Goal: Task Accomplishment & Management: Complete application form

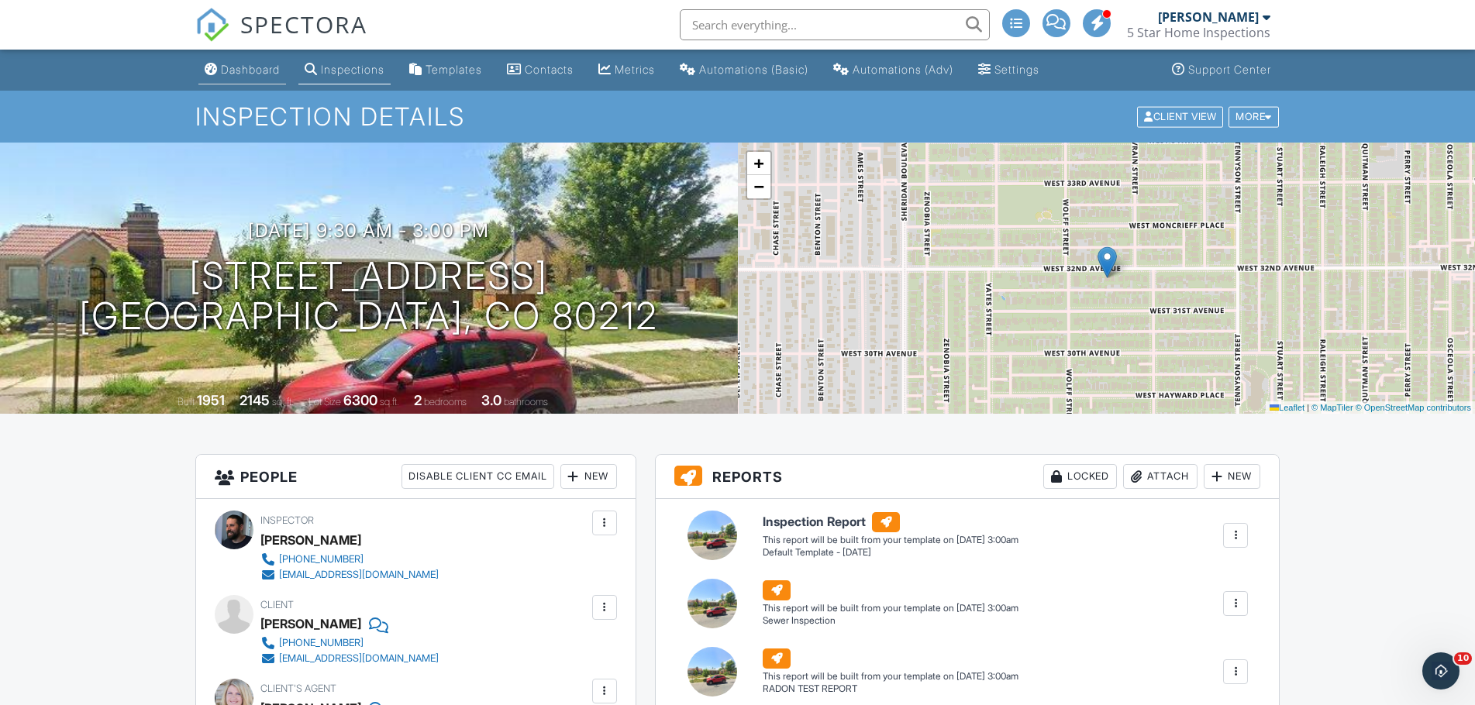
click at [247, 74] on div "Dashboard" at bounding box center [250, 69] width 59 height 13
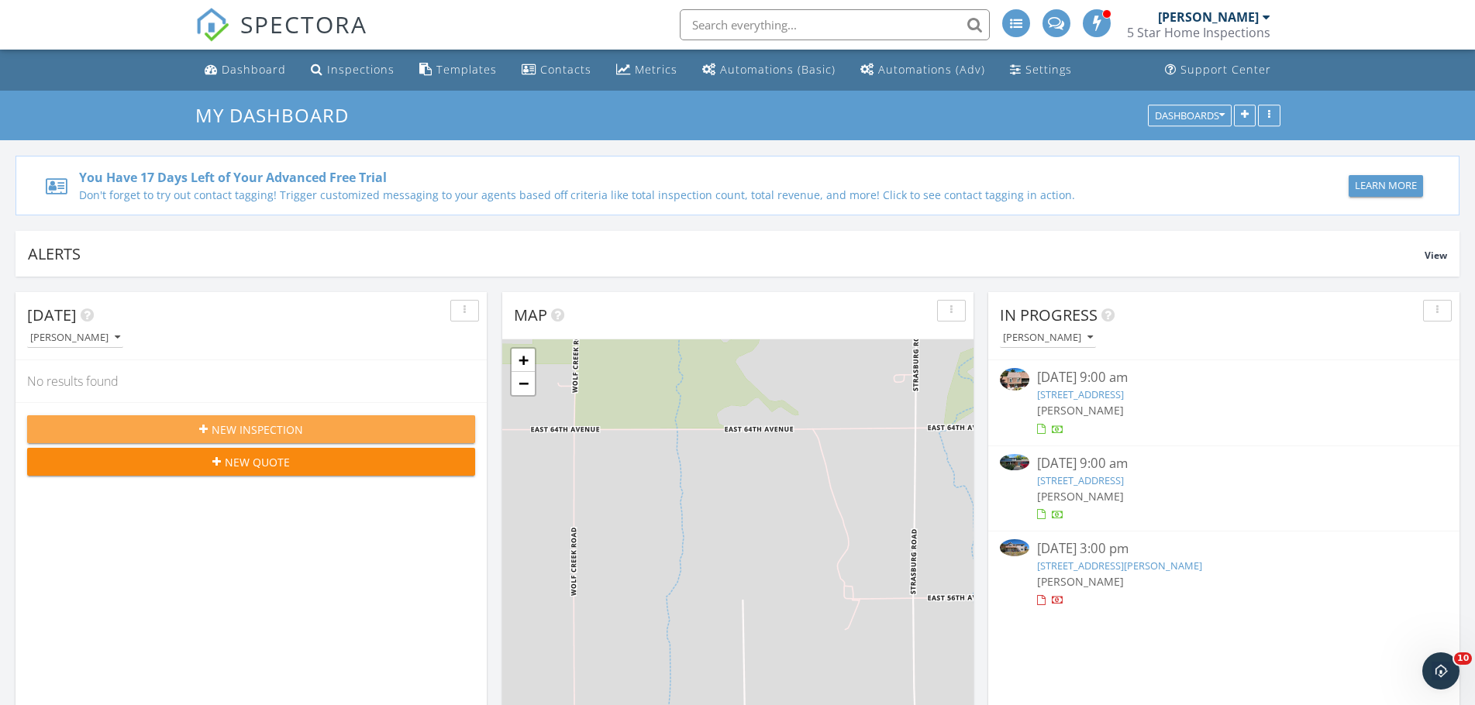
click at [229, 424] on span "New Inspection" at bounding box center [257, 430] width 91 height 16
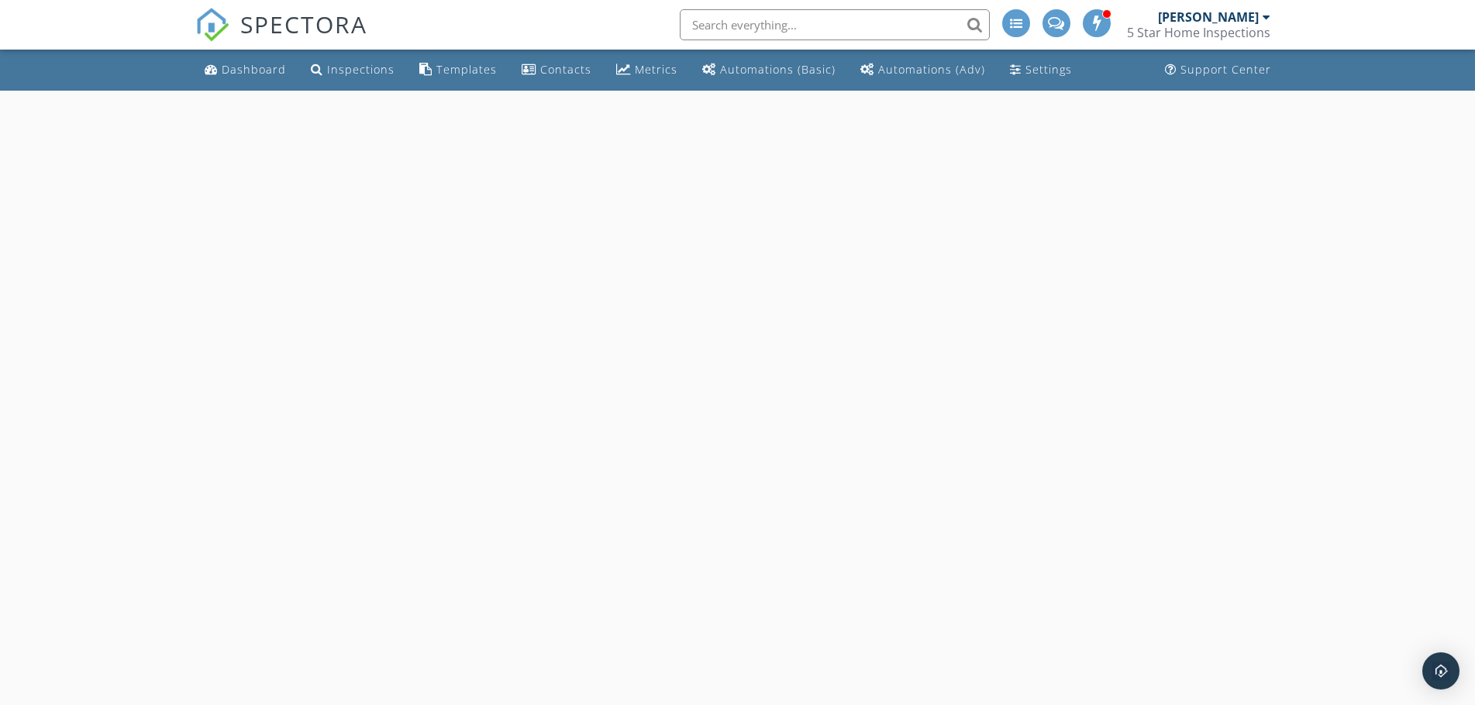
select select "8"
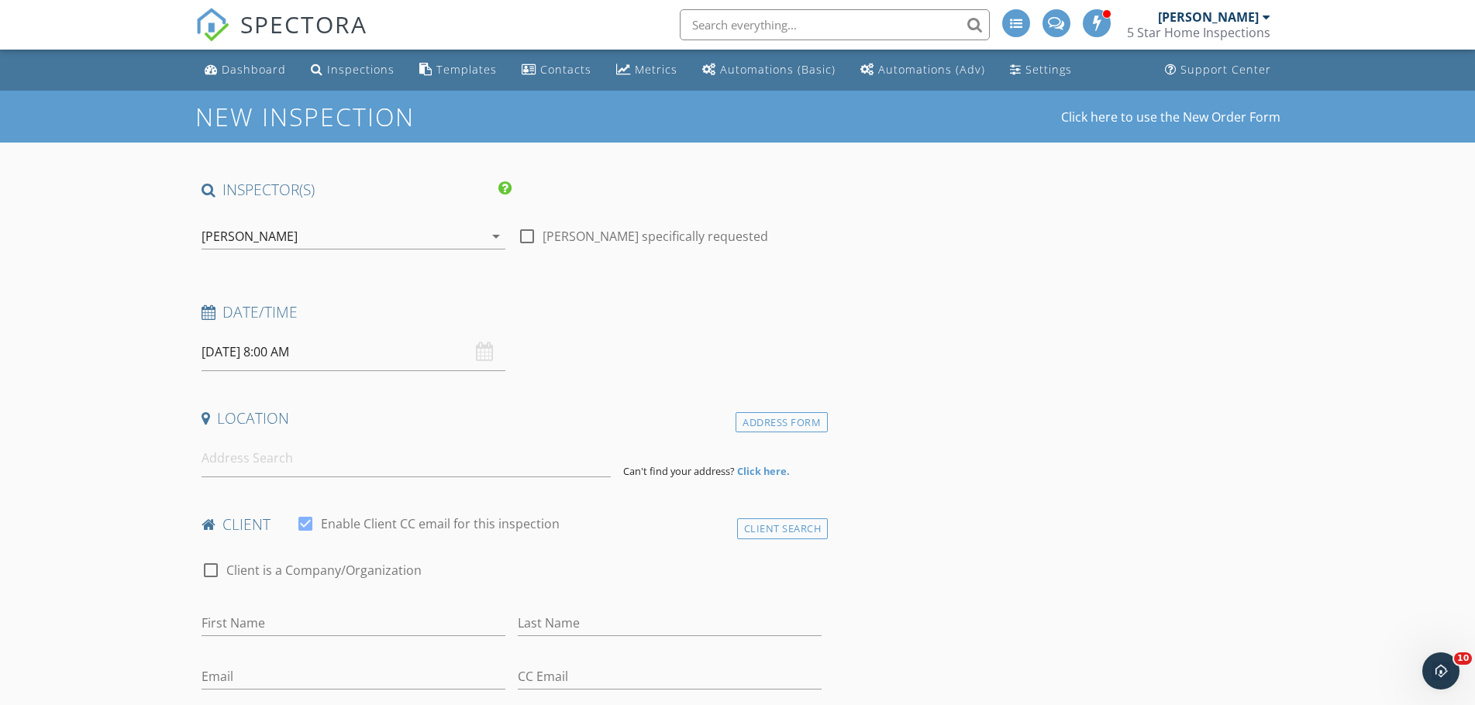
click at [225, 368] on input "[DATE] 8:00 AM" at bounding box center [353, 352] width 304 height 38
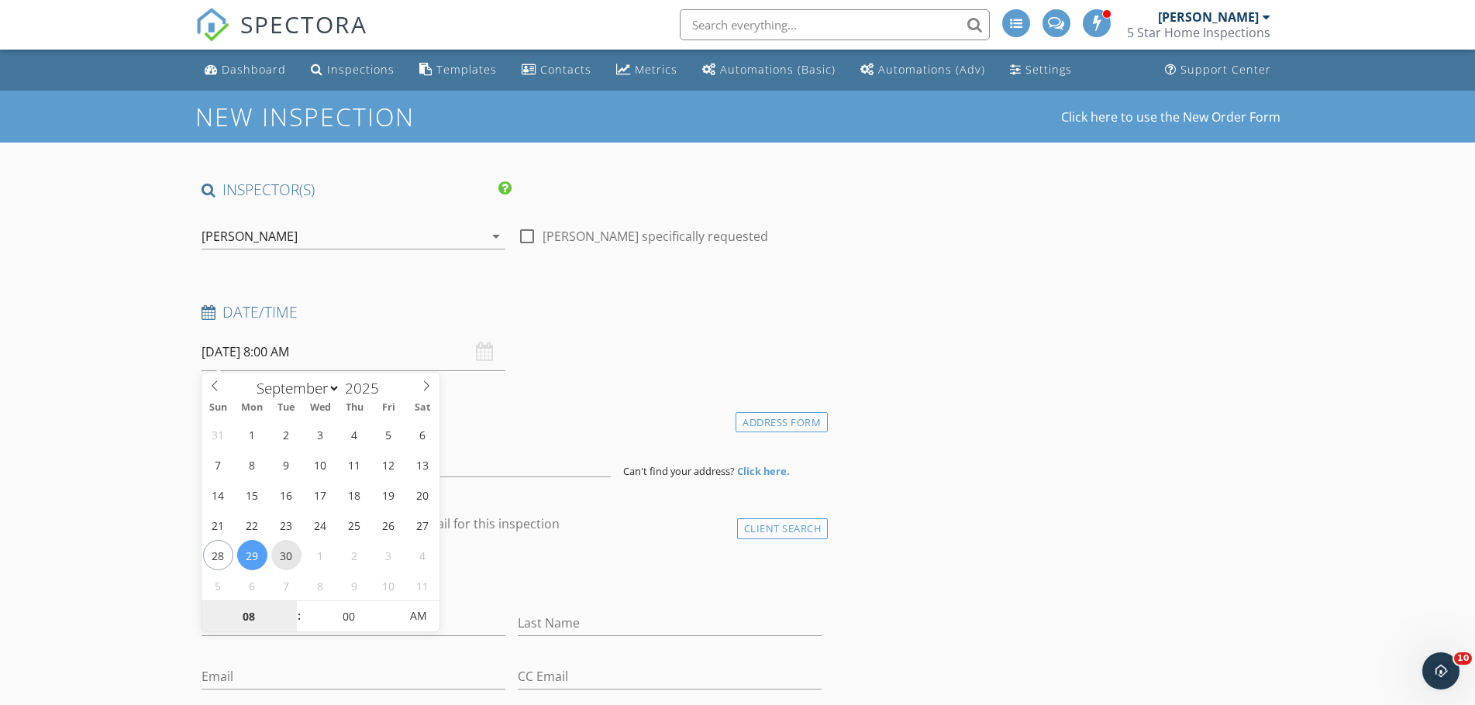
type input "[DATE] 8:00 AM"
type input "09"
type input "09/30/2025 9:00 AM"
click at [288, 604] on span at bounding box center [291, 608] width 11 height 15
type input "10"
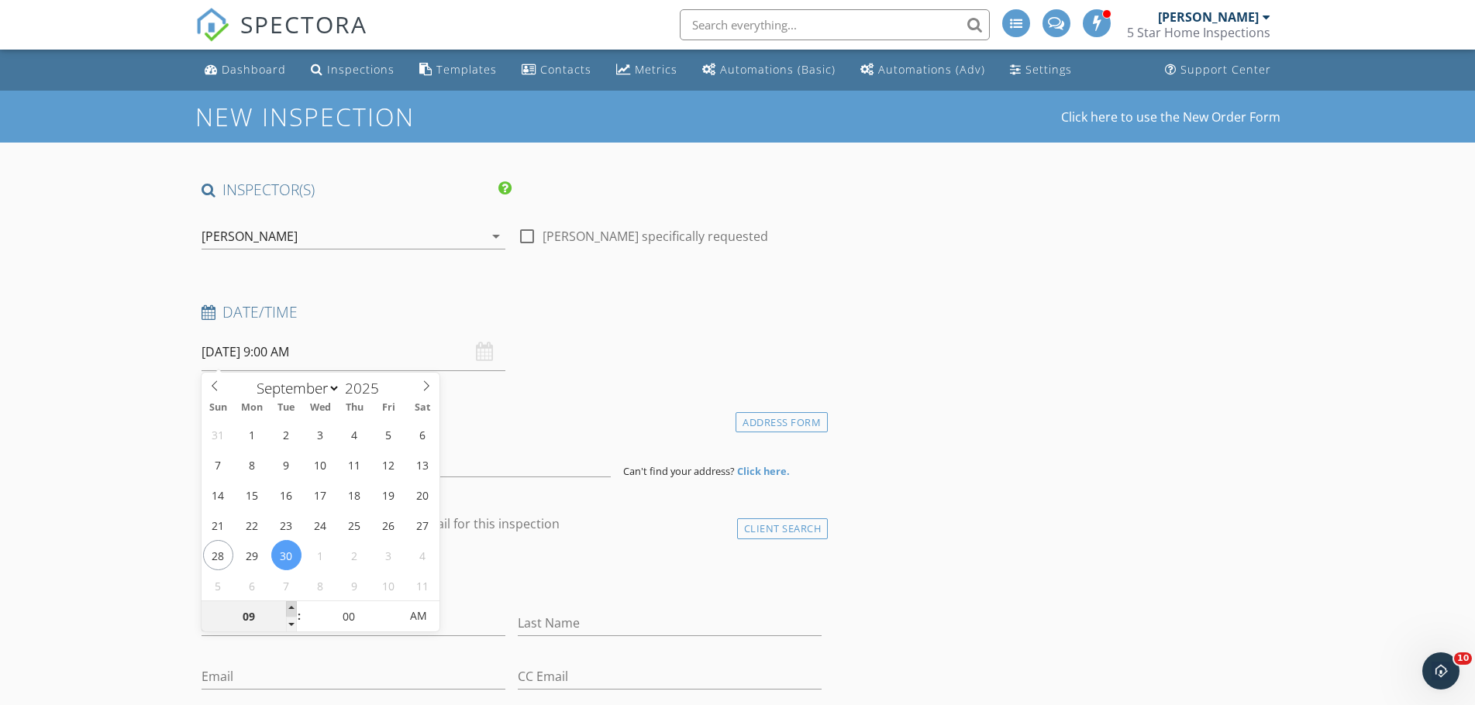
type input "09/30/2025 10:00 AM"
click at [292, 609] on span at bounding box center [291, 608] width 11 height 15
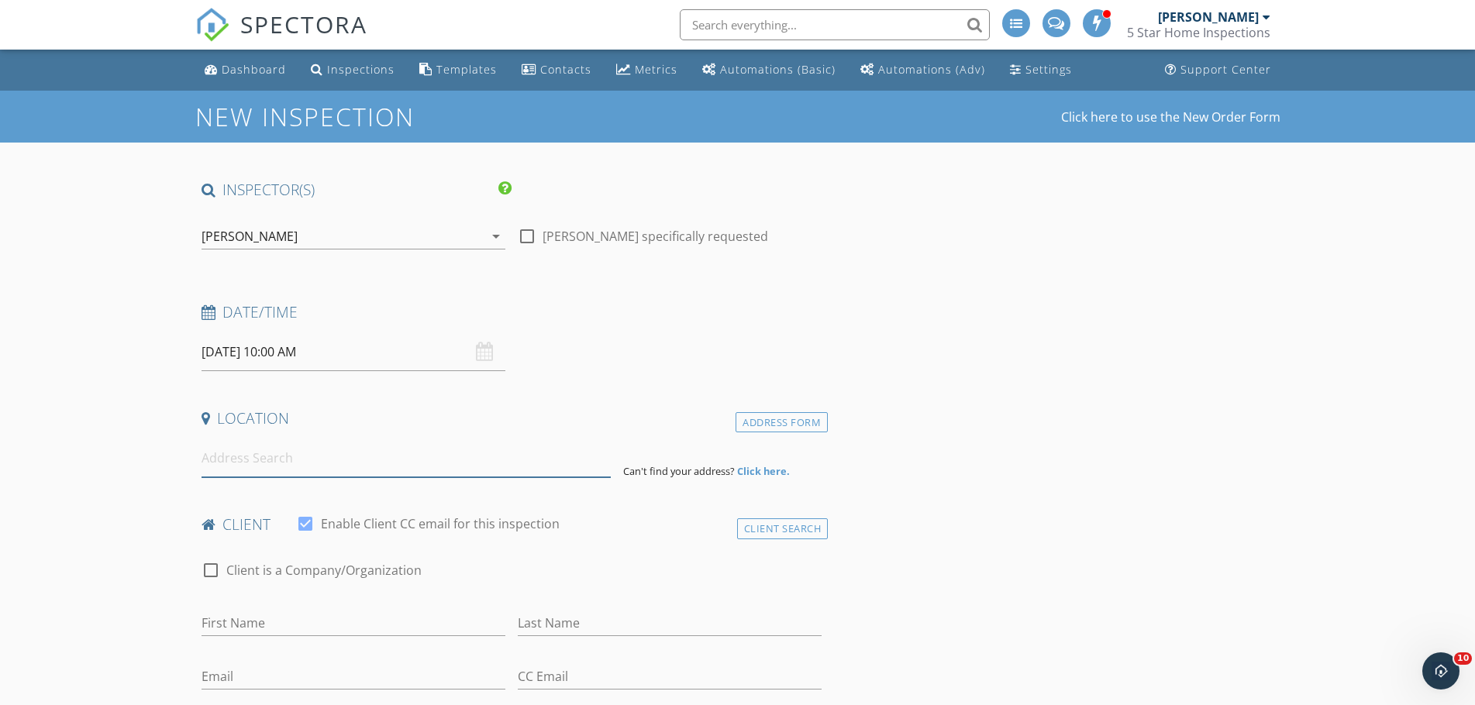
click at [462, 450] on input at bounding box center [405, 458] width 409 height 38
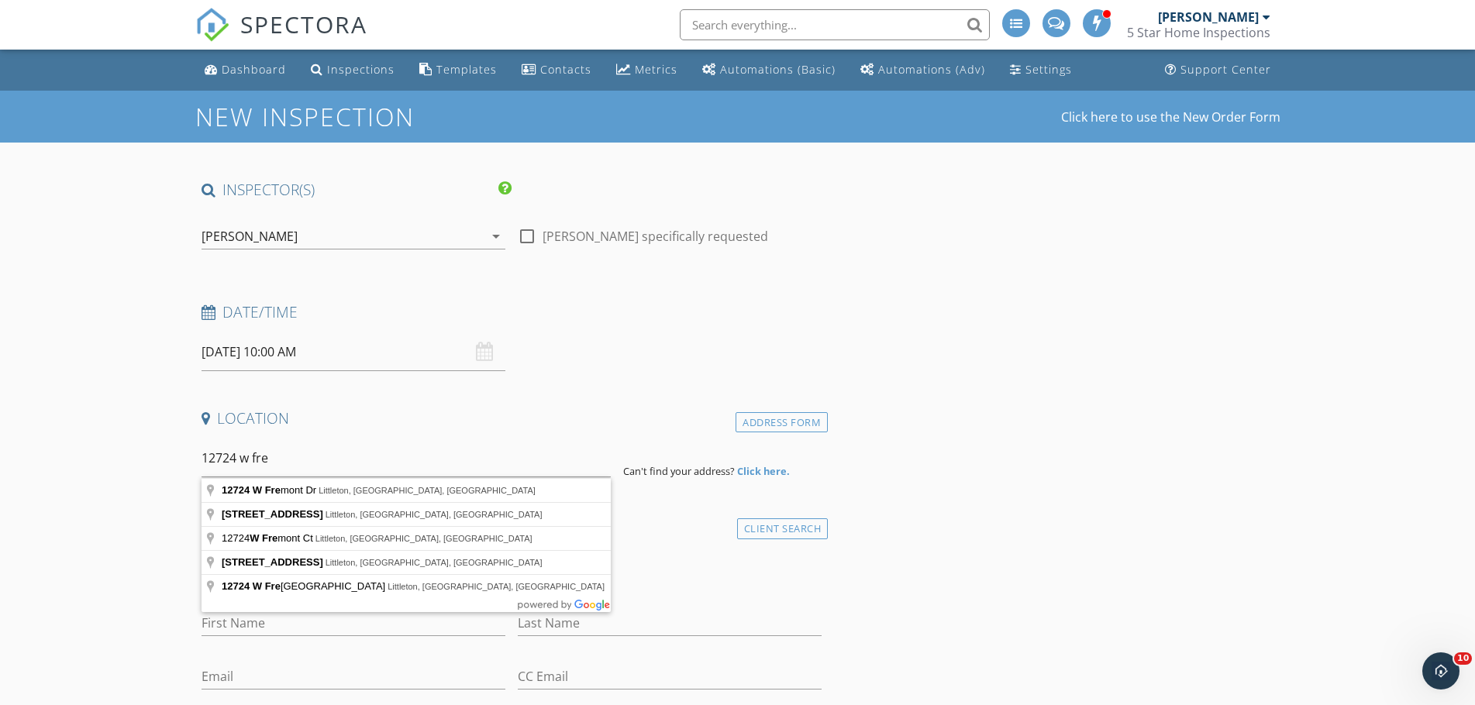
type input "12724 W Fremont Dr, Littleton, CO, USA"
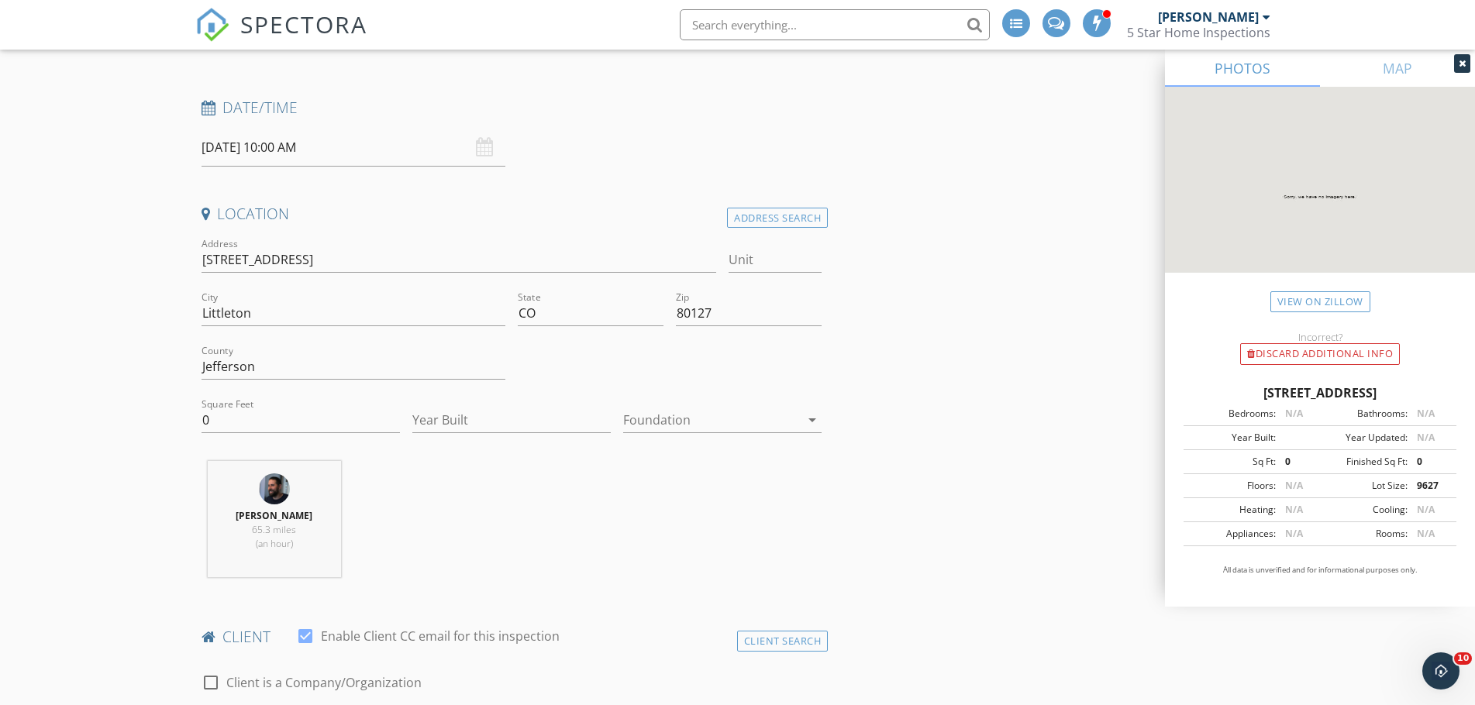
scroll to position [232, 0]
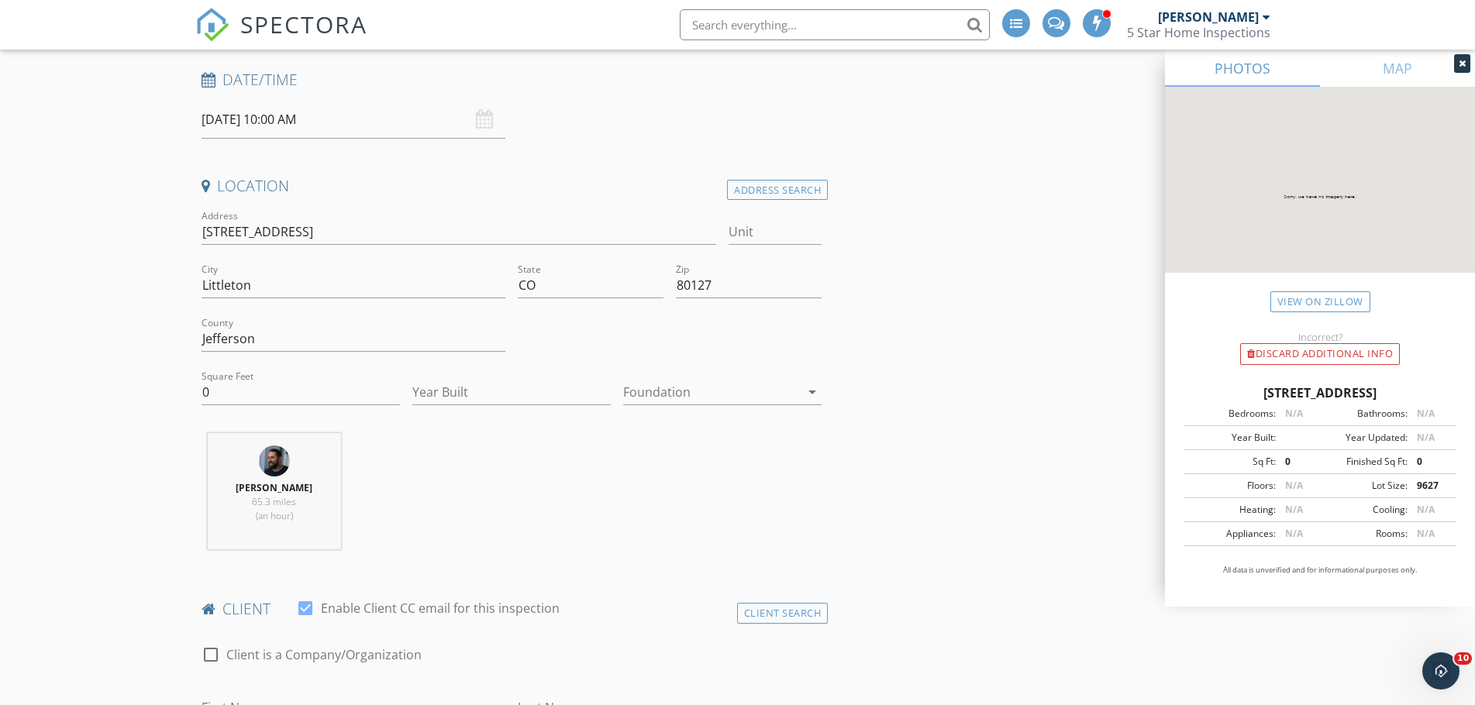
click at [457, 378] on div "Year Built" at bounding box center [511, 395] width 198 height 50
click at [503, 404] on input "Year Built" at bounding box center [511, 393] width 198 height 26
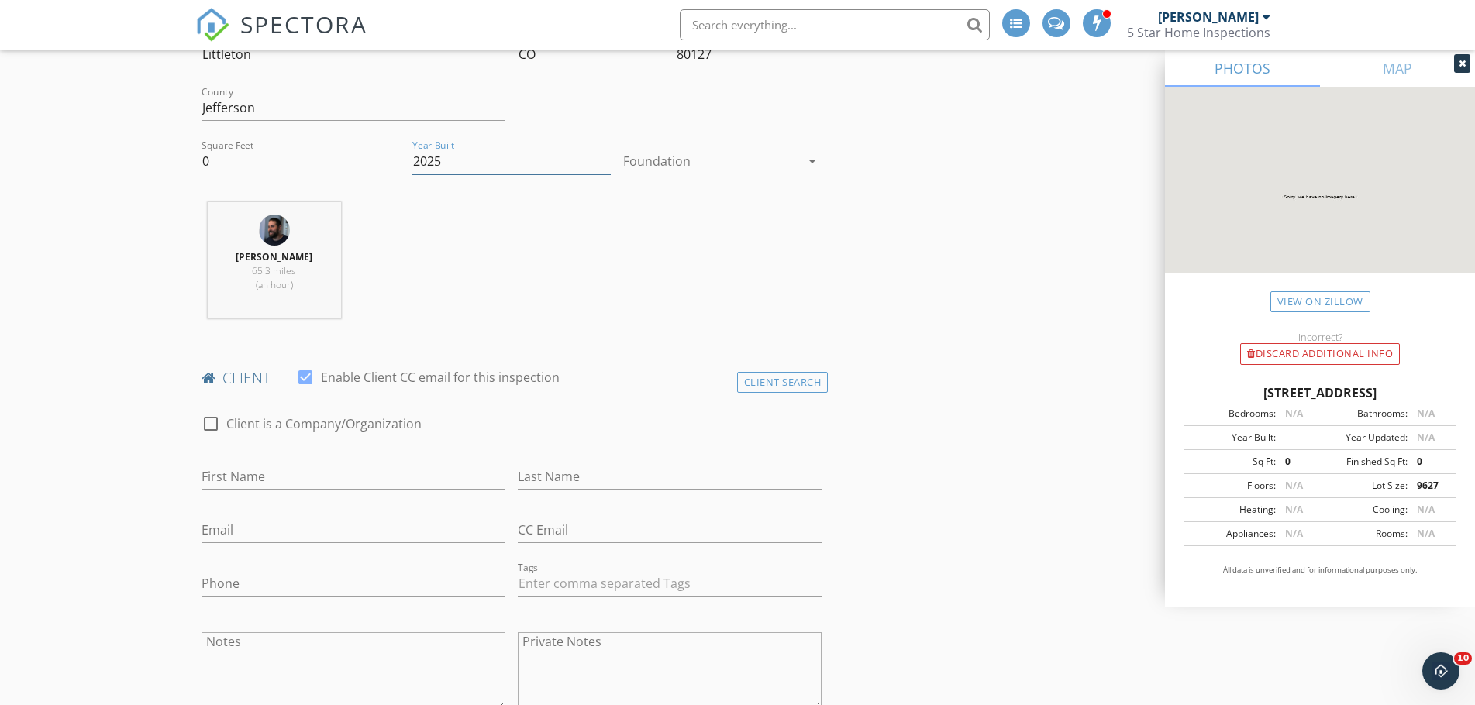
scroll to position [465, 0]
type input "2025"
click at [274, 472] on input "First Name" at bounding box center [353, 476] width 304 height 26
click at [335, 527] on input "Email" at bounding box center [353, 529] width 304 height 26
paste input "jerrod.janakus@gmail.com"
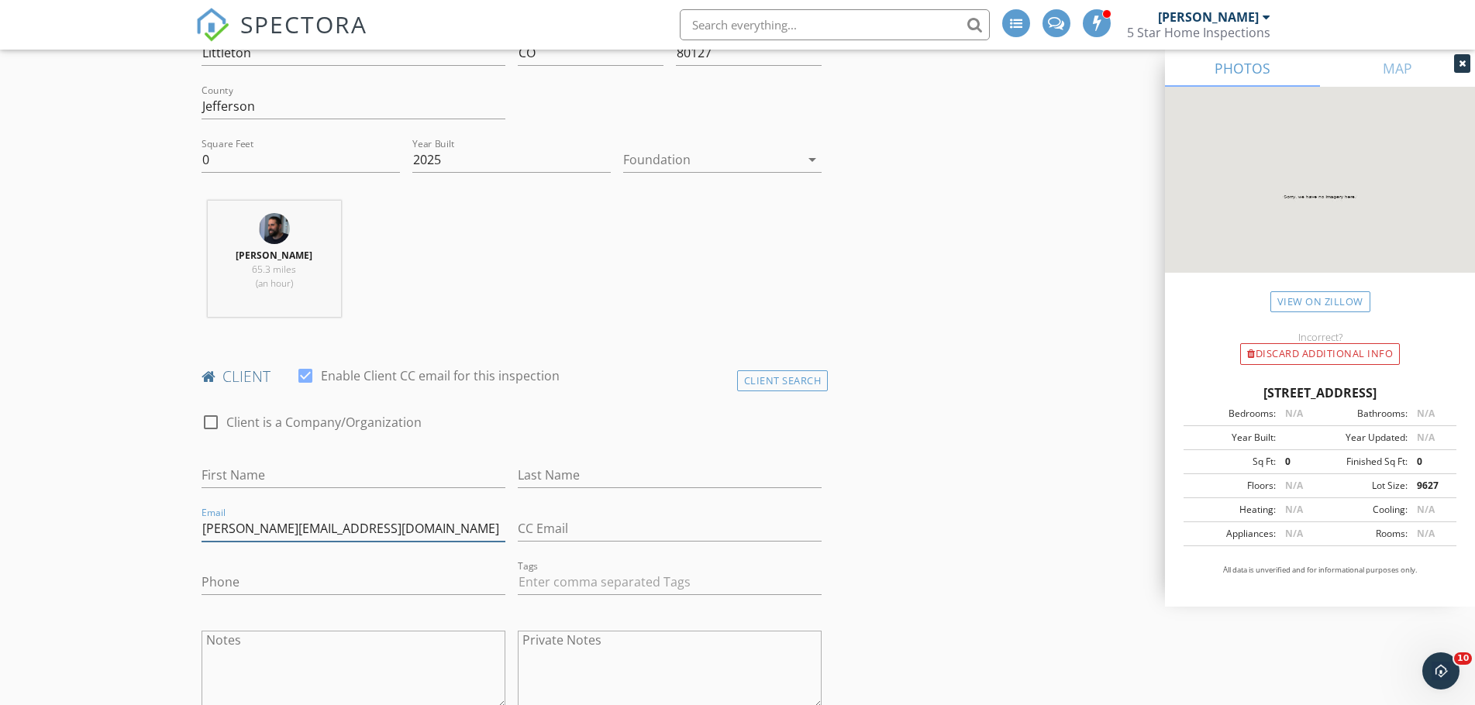
type input "jerrod.janakus@gmail.com"
click at [575, 471] on input "Last Name" at bounding box center [670, 476] width 304 height 26
paste input "Janakus"
type input "Janakus"
click at [290, 474] on input "First Name" at bounding box center [353, 476] width 304 height 26
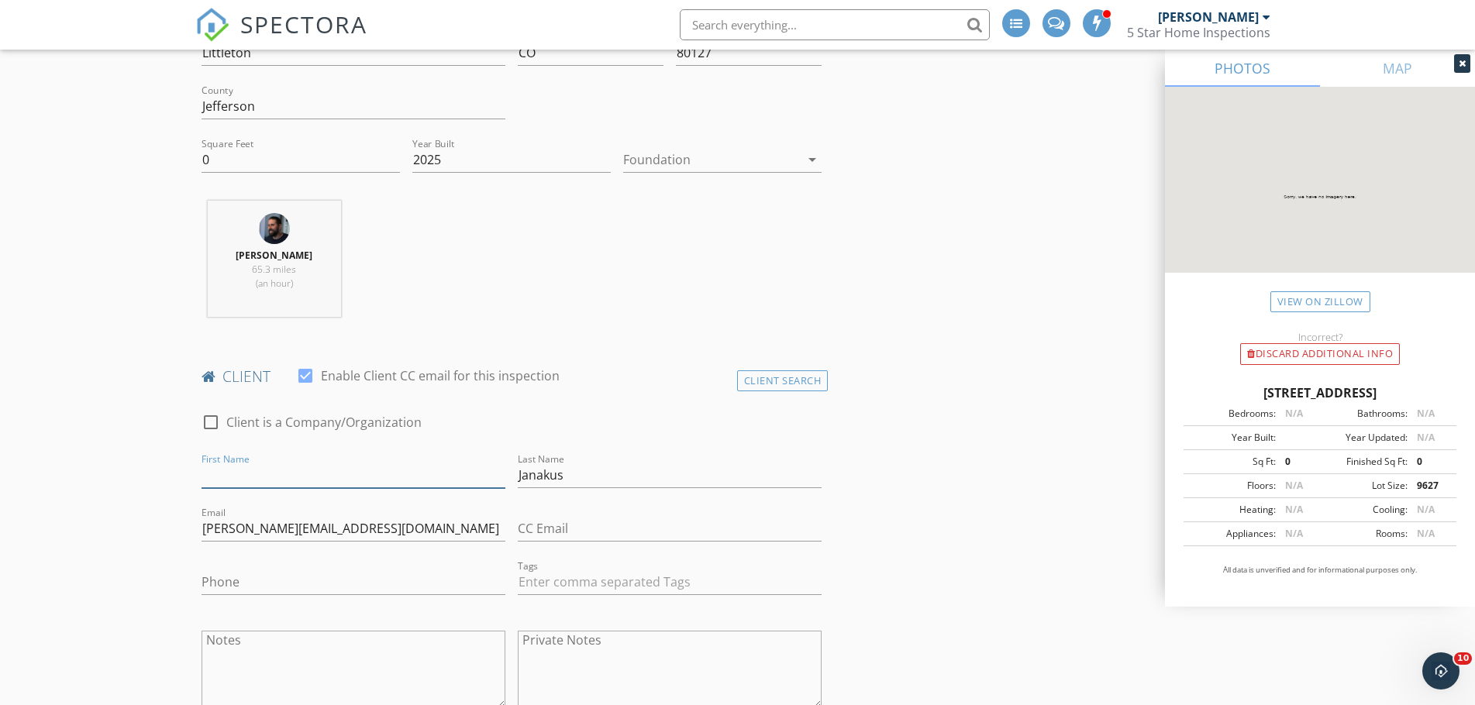
paste input "Jerrod"
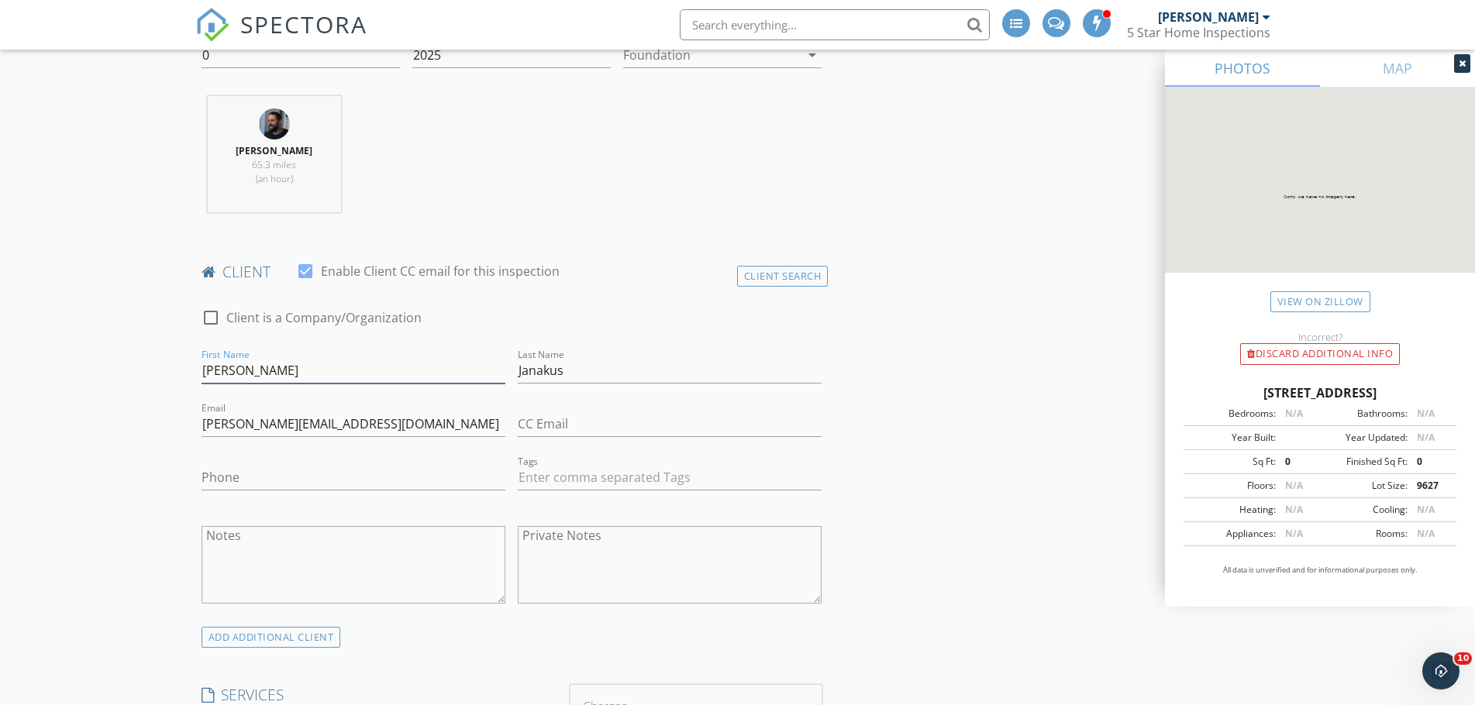
scroll to position [620, 0]
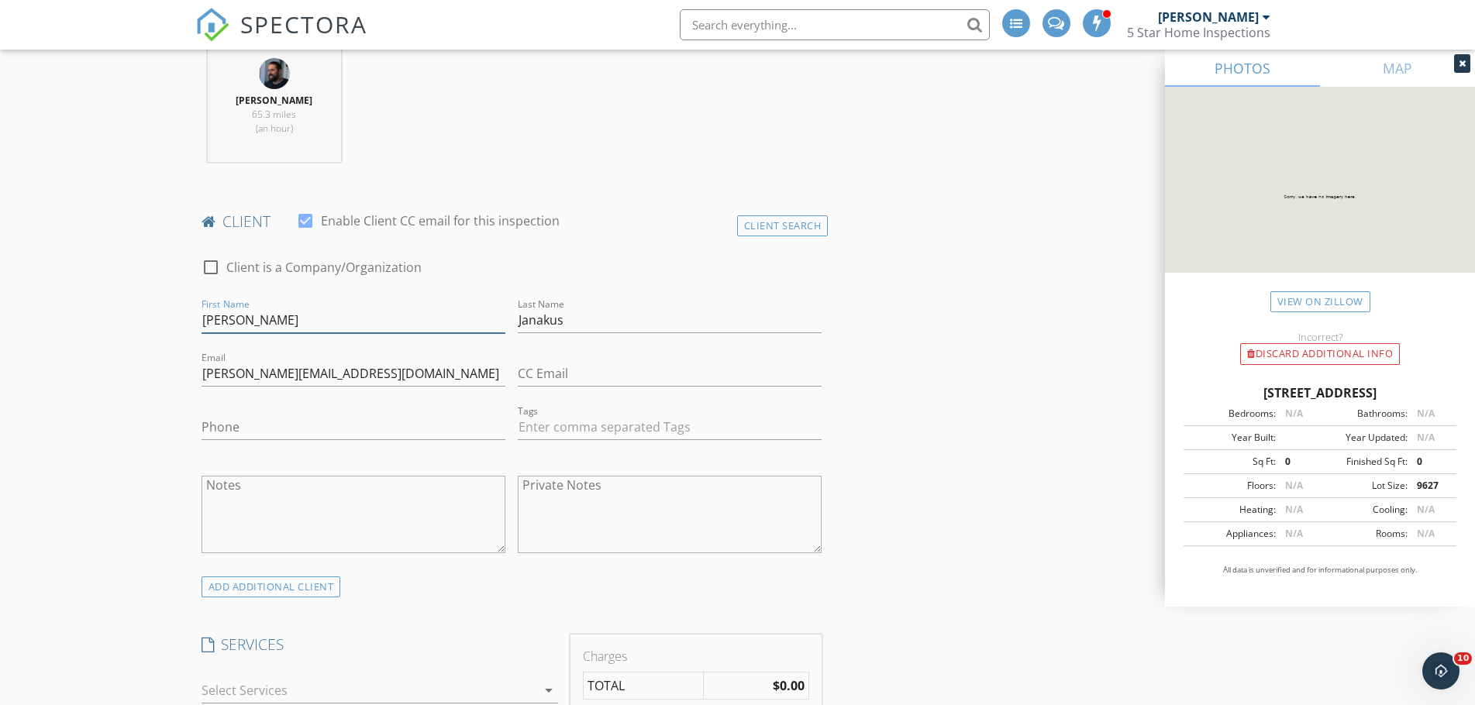
type input "Jerrod"
click at [271, 431] on input "Phone" at bounding box center [353, 428] width 304 height 26
paste input "720-530-5504"
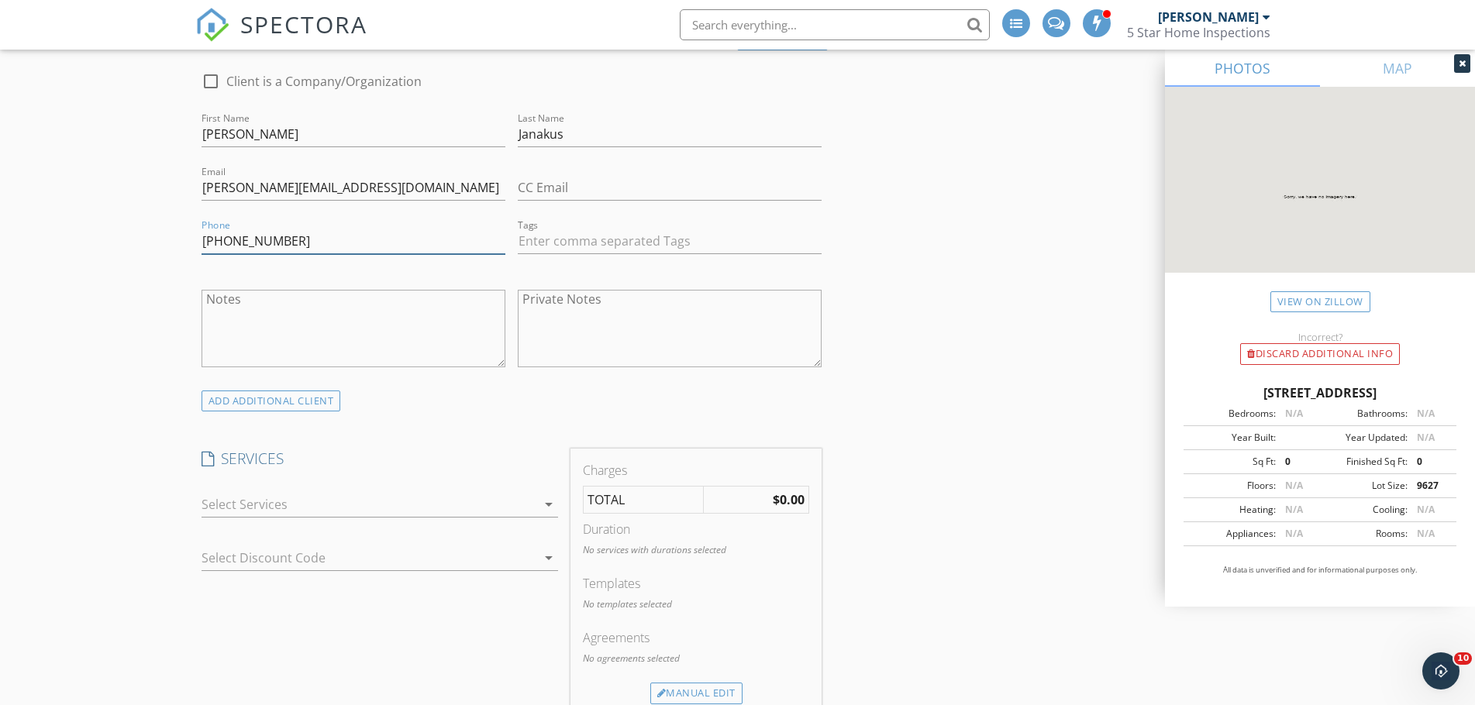
scroll to position [930, 0]
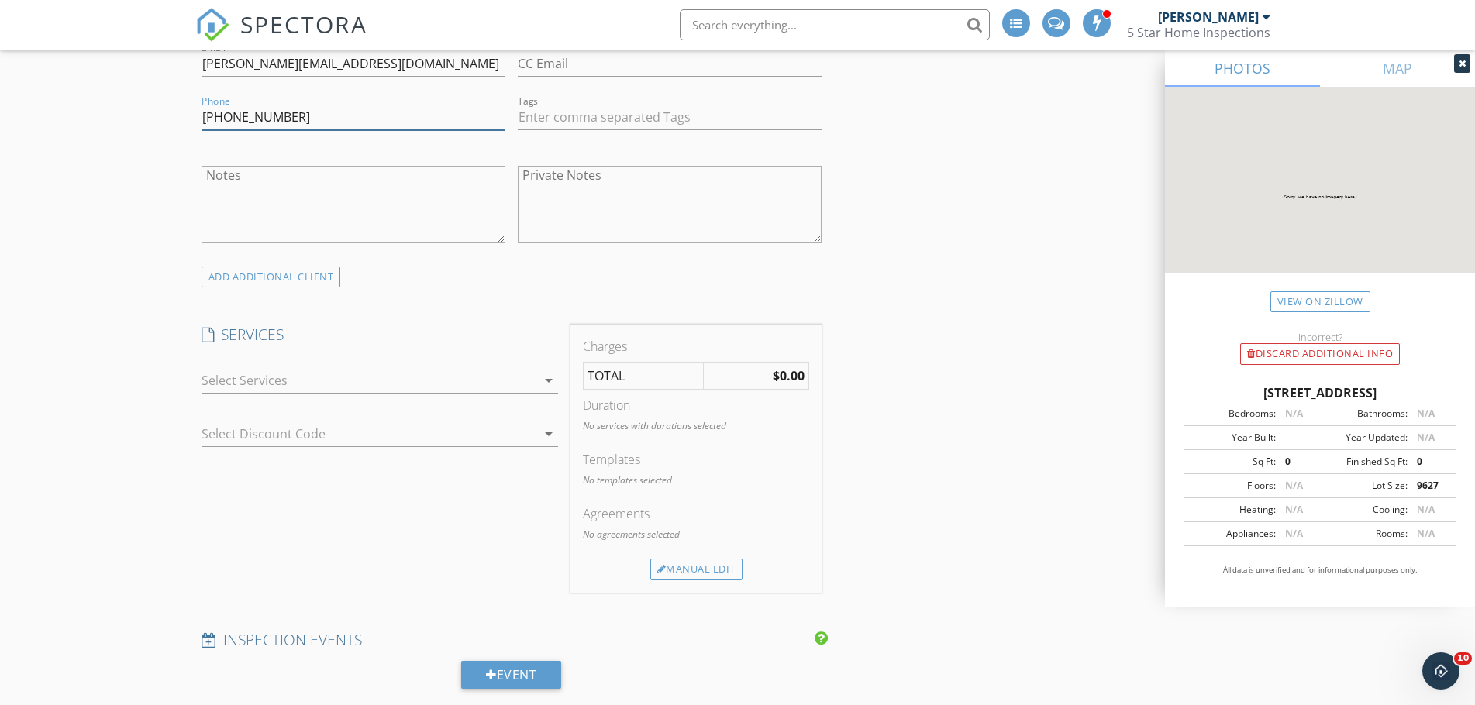
type input "720-530-5504"
click at [472, 377] on div at bounding box center [368, 380] width 335 height 25
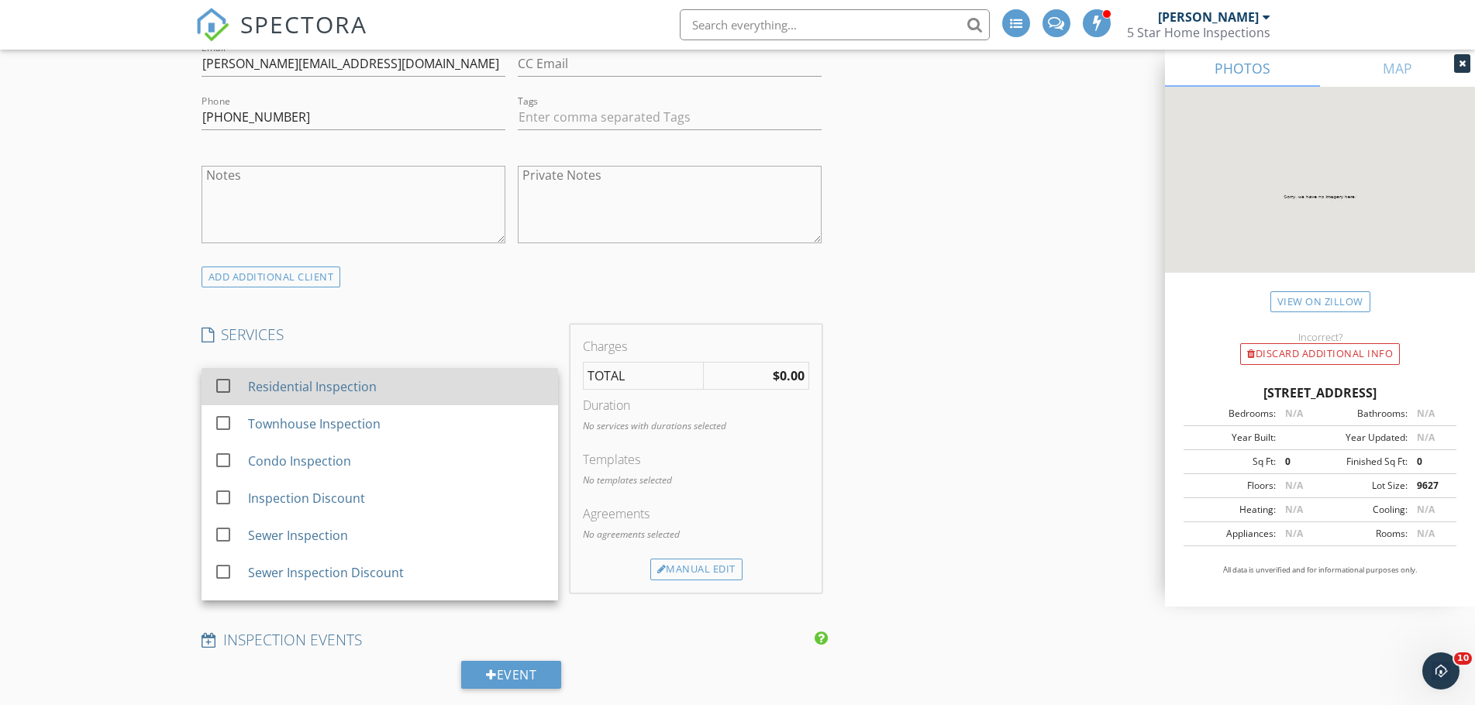
click at [470, 378] on div "Residential Inspection" at bounding box center [396, 386] width 298 height 31
checkbox input "true"
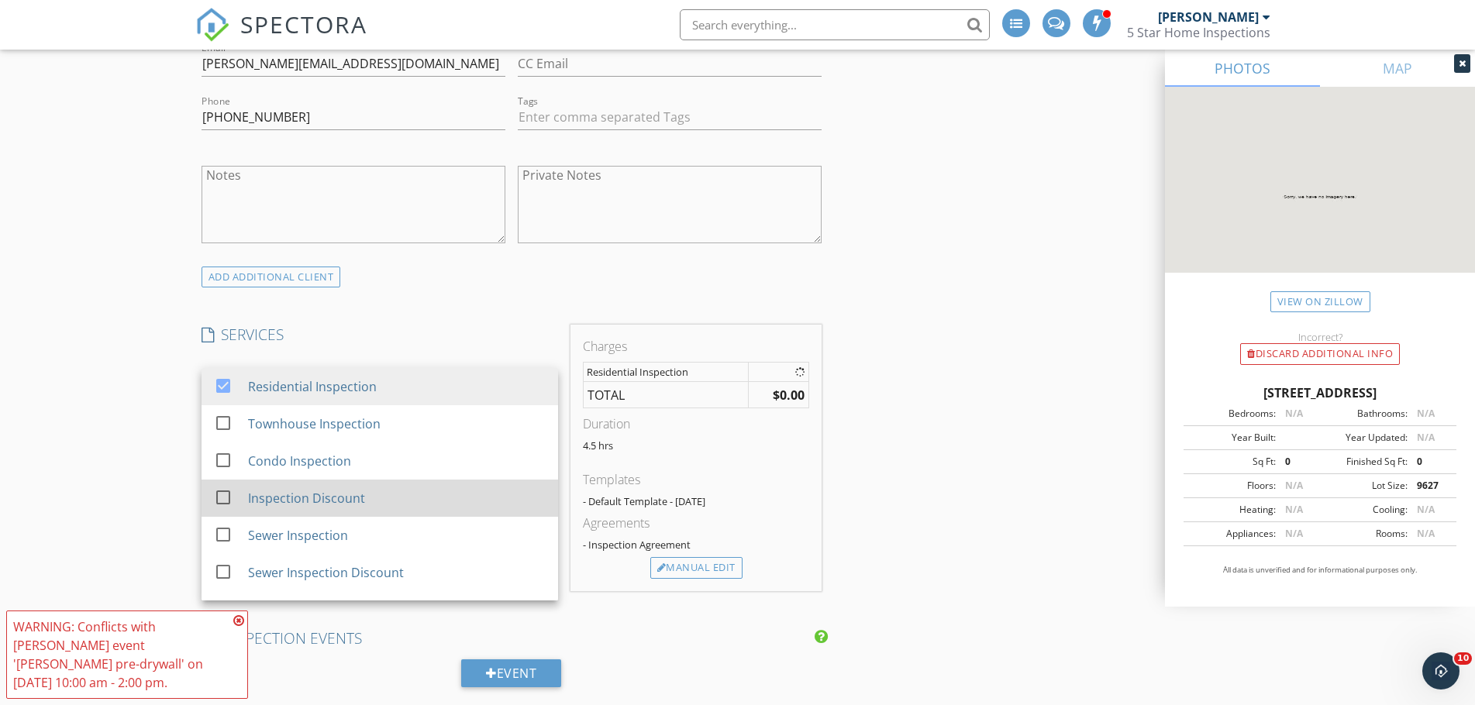
click at [428, 514] on div "check_box_outline_blank Inspection Discount" at bounding box center [380, 498] width 332 height 35
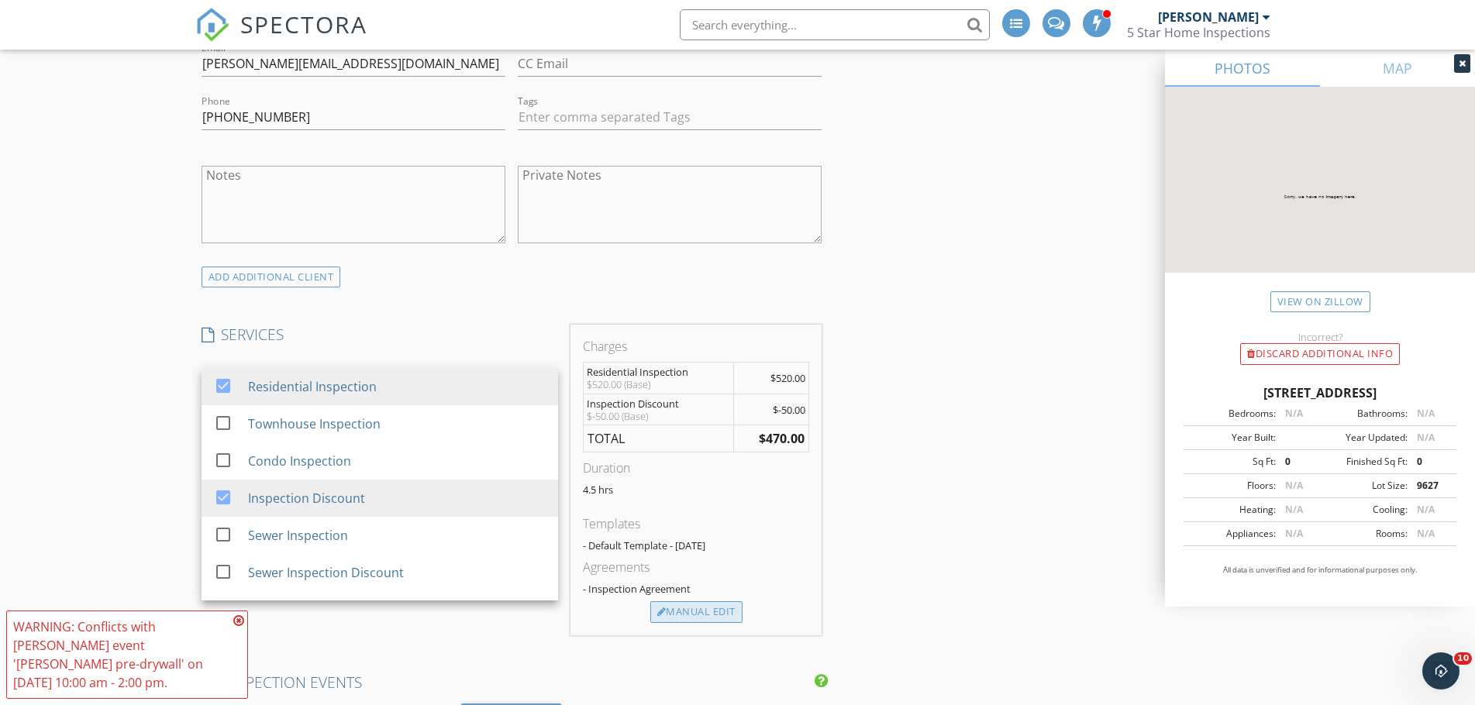
click at [719, 611] on div "Manual Edit" at bounding box center [696, 612] width 92 height 22
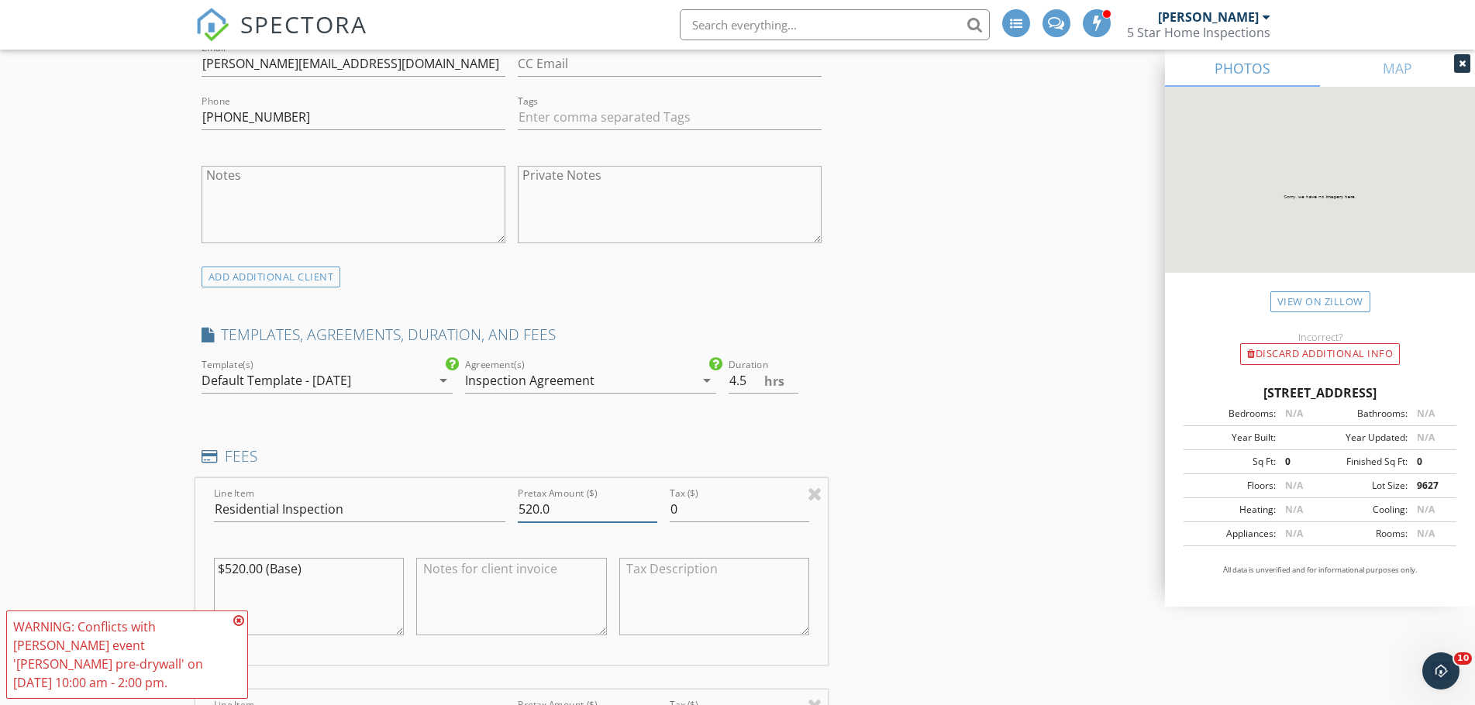
click at [532, 508] on input "520.0" at bounding box center [587, 510] width 139 height 26
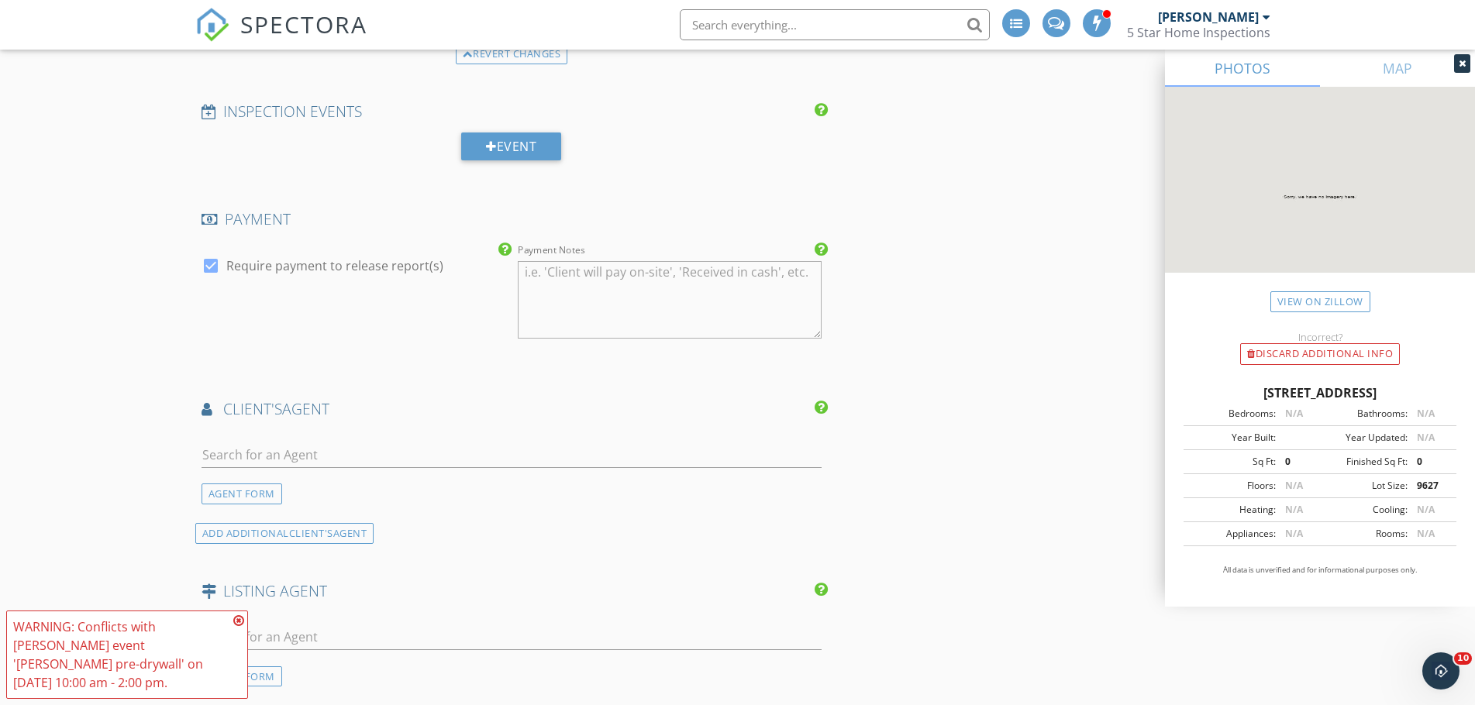
scroll to position [1860, 0]
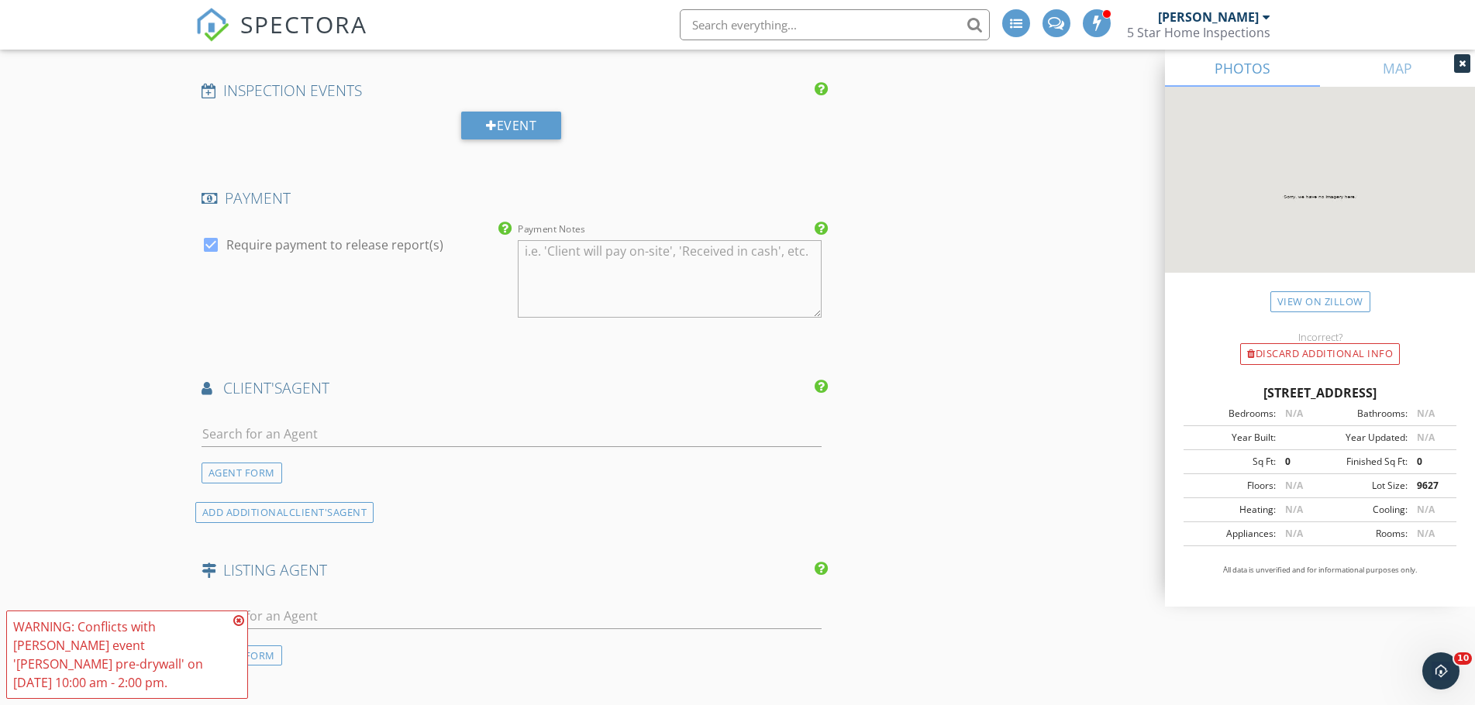
type input "700.0"
click at [416, 446] on input "text" at bounding box center [511, 435] width 621 height 26
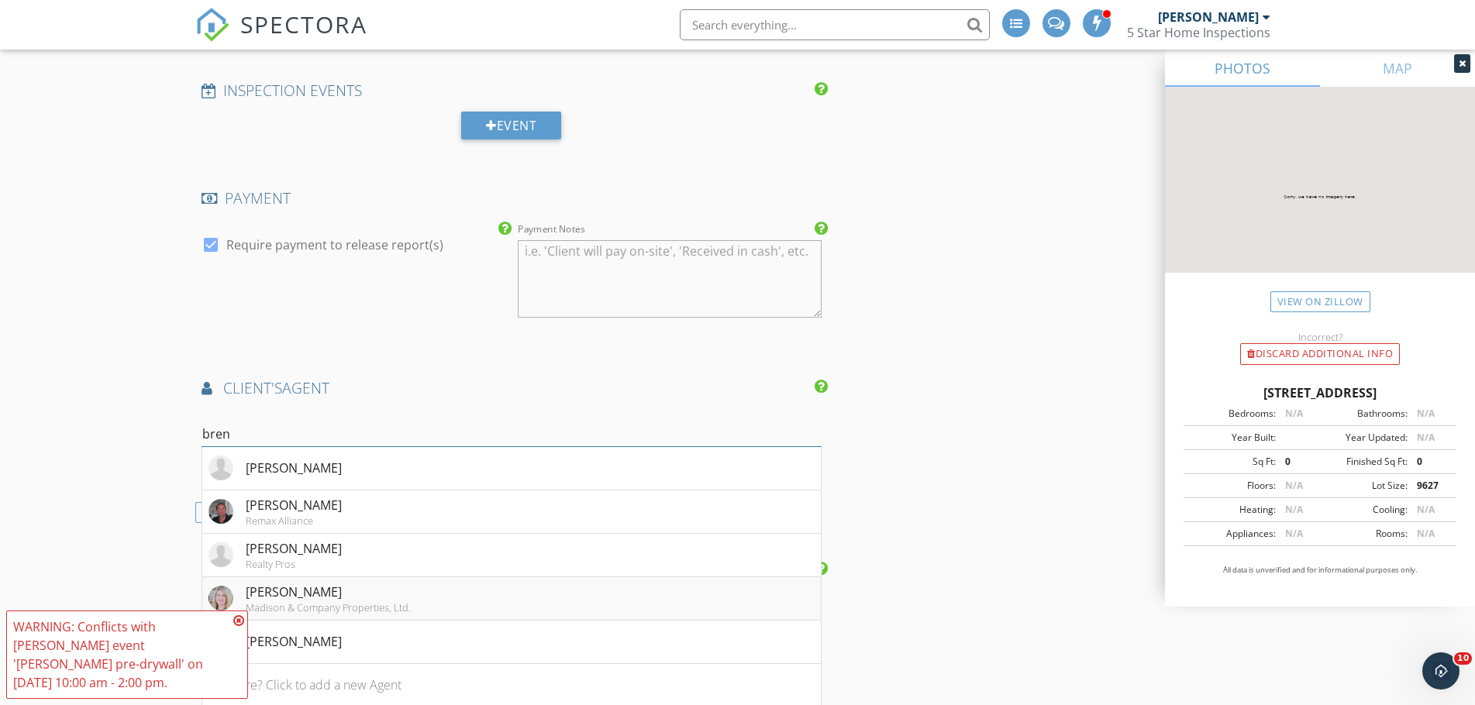
type input "bren"
click at [293, 601] on div "Madison & Company Properties, Ltd." at bounding box center [328, 607] width 165 height 12
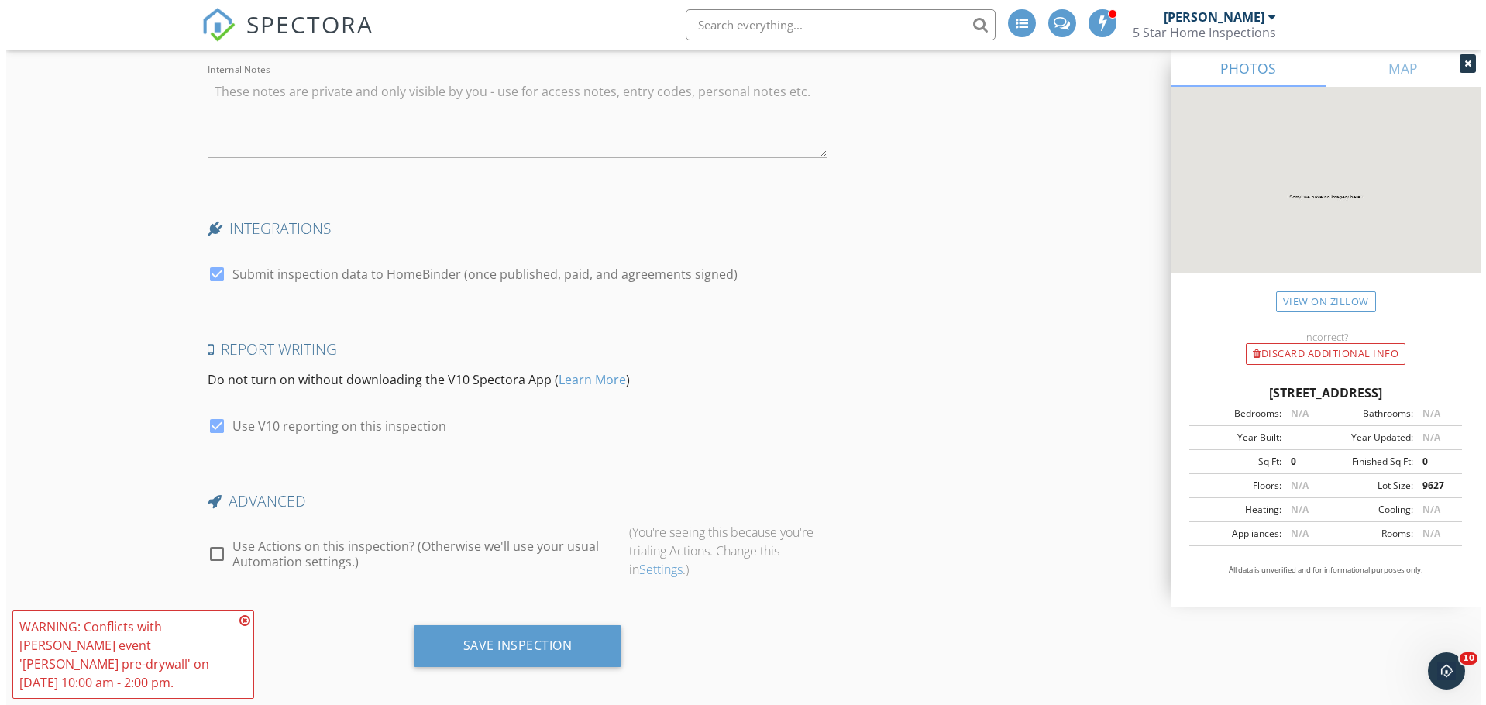
scroll to position [3053, 0]
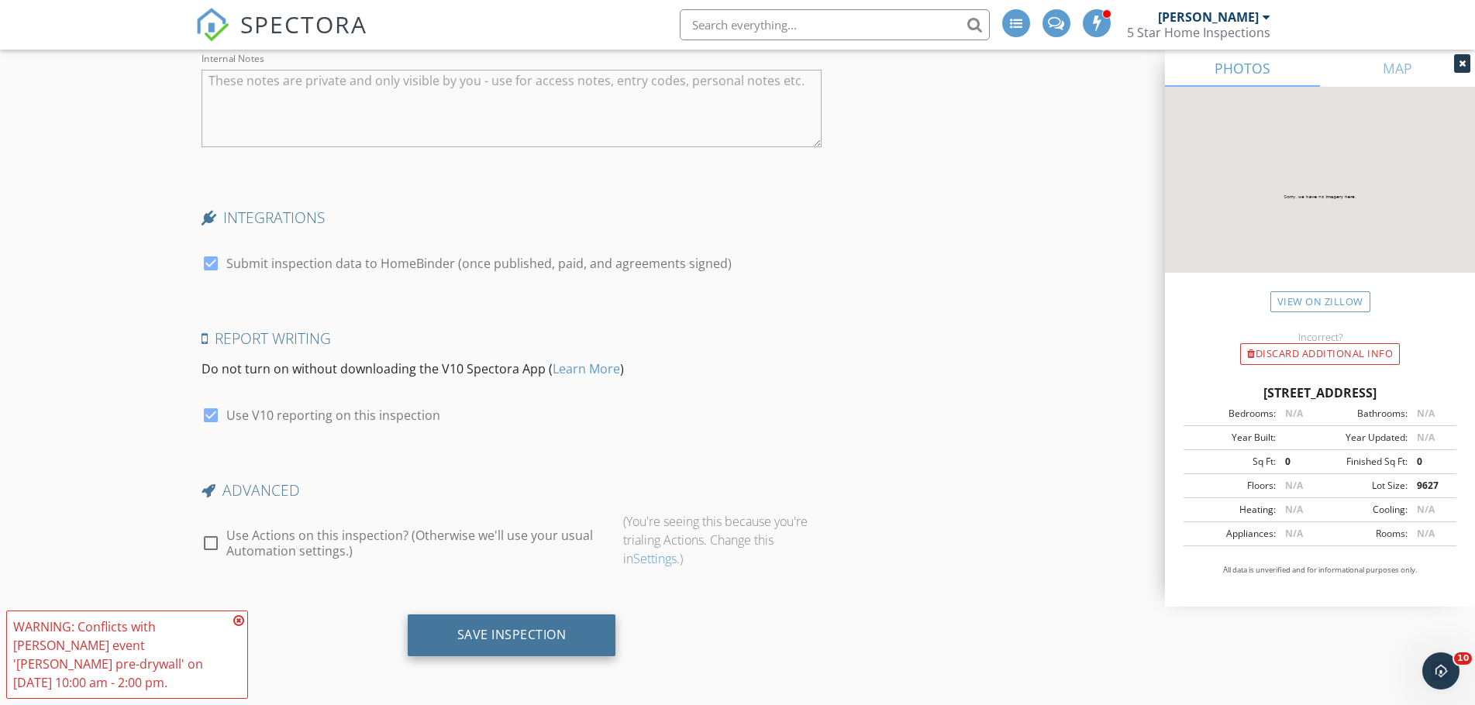
click at [501, 621] on div "Save Inspection" at bounding box center [512, 635] width 208 height 42
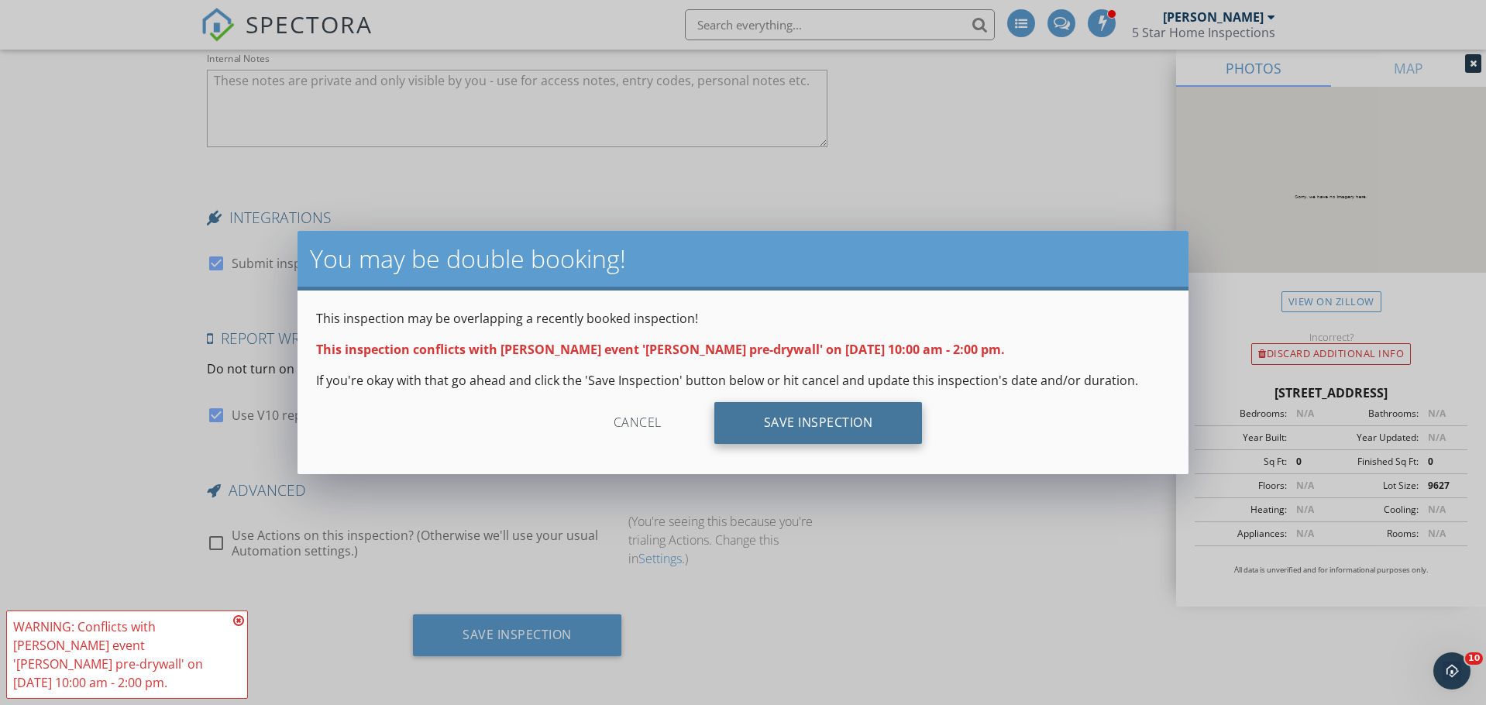
click at [747, 418] on div "Save Inspection" at bounding box center [818, 423] width 208 height 42
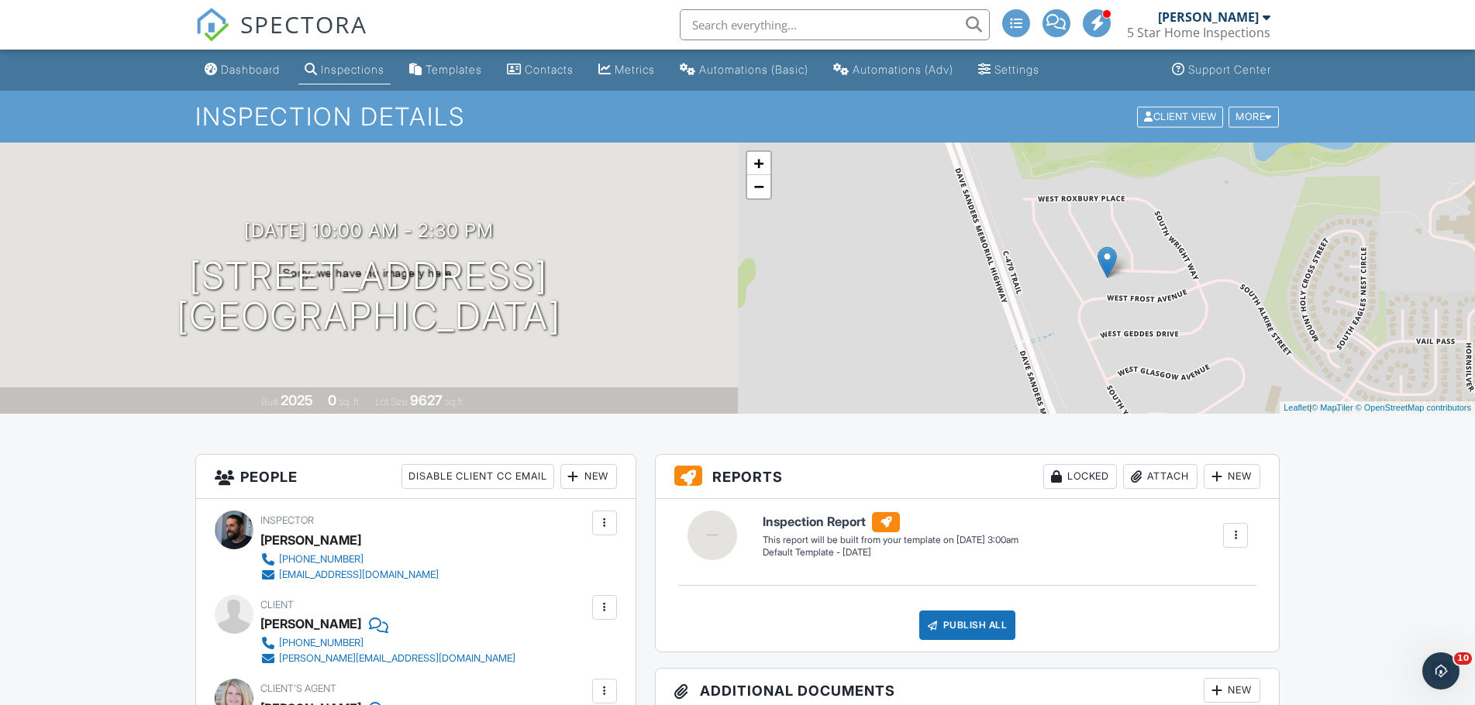
click at [336, 71] on div "Inspections" at bounding box center [353, 69] width 64 height 13
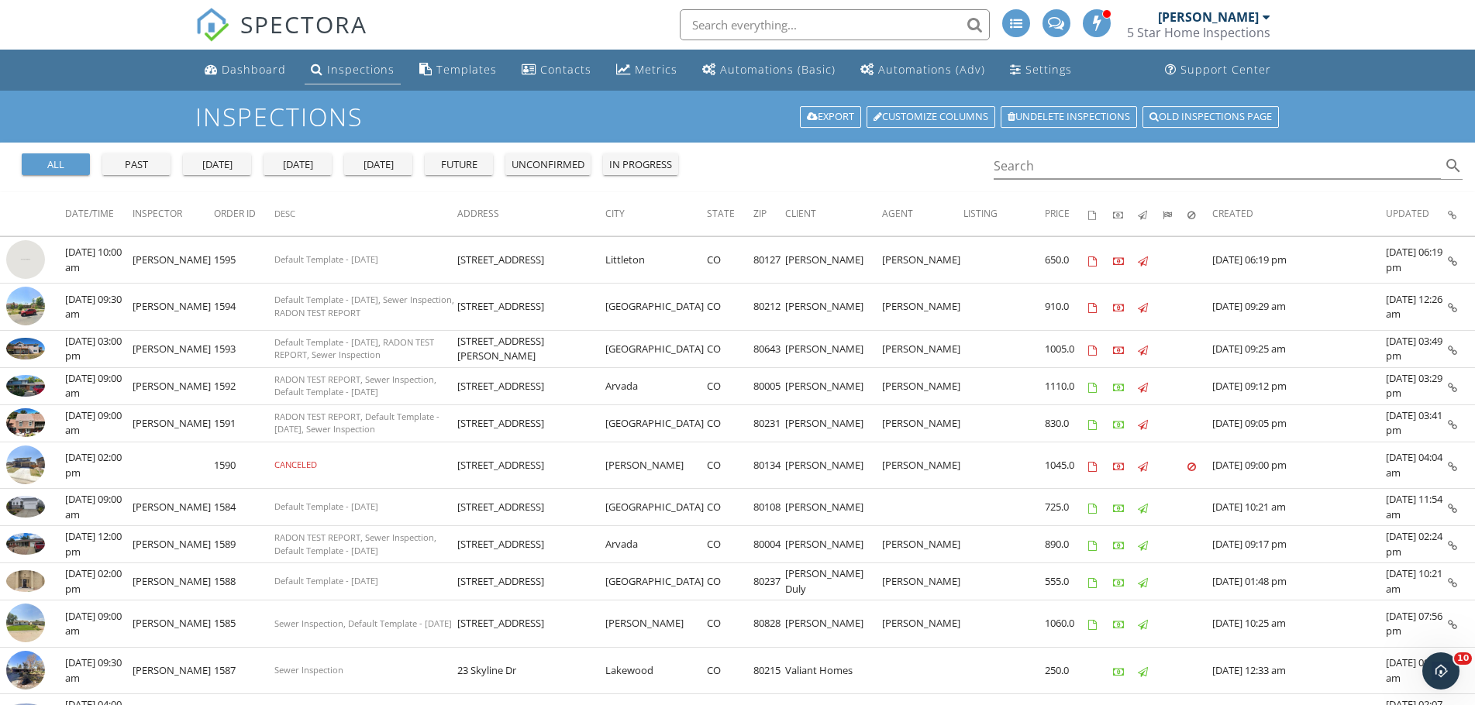
click at [328, 71] on div "Inspections" at bounding box center [360, 69] width 67 height 15
click at [237, 67] on div "Dashboard" at bounding box center [254, 69] width 64 height 15
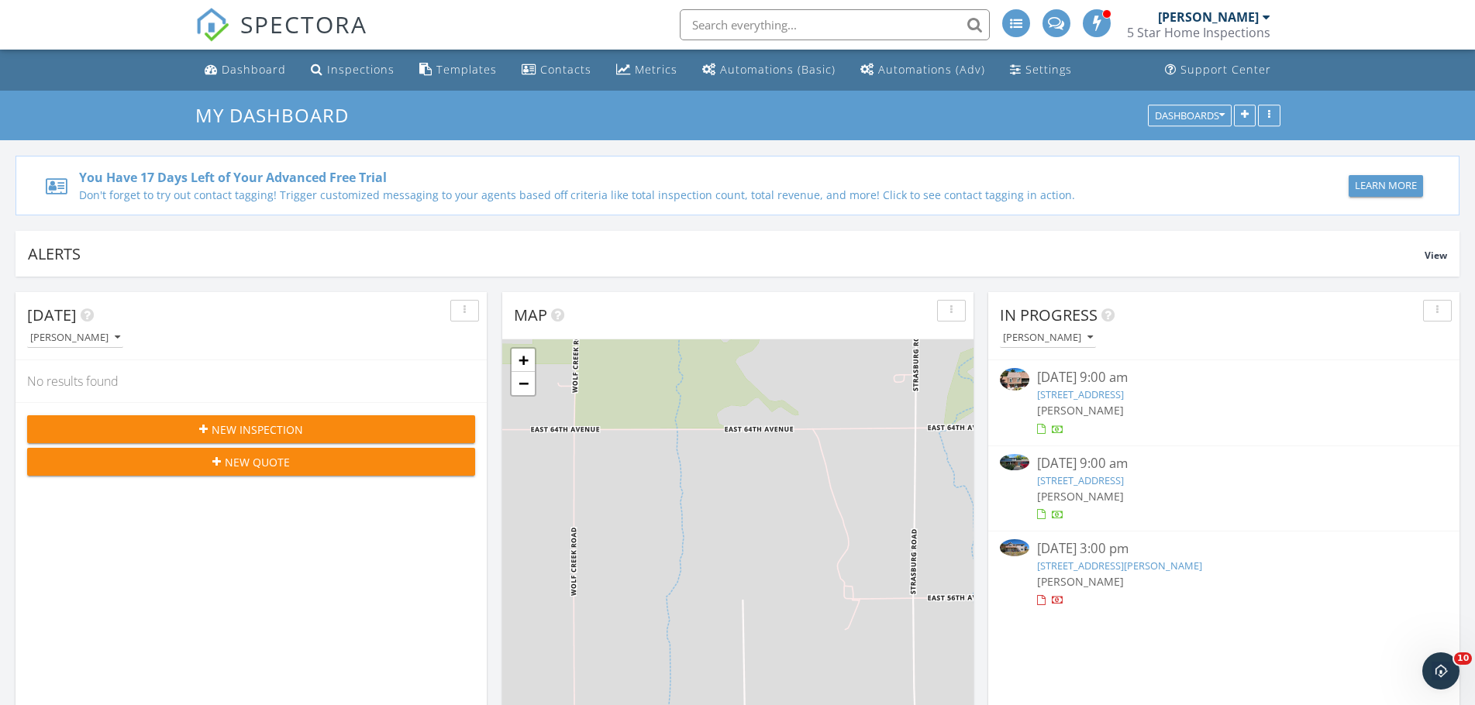
click at [188, 423] on div "New Inspection" at bounding box center [251, 430] width 423 height 16
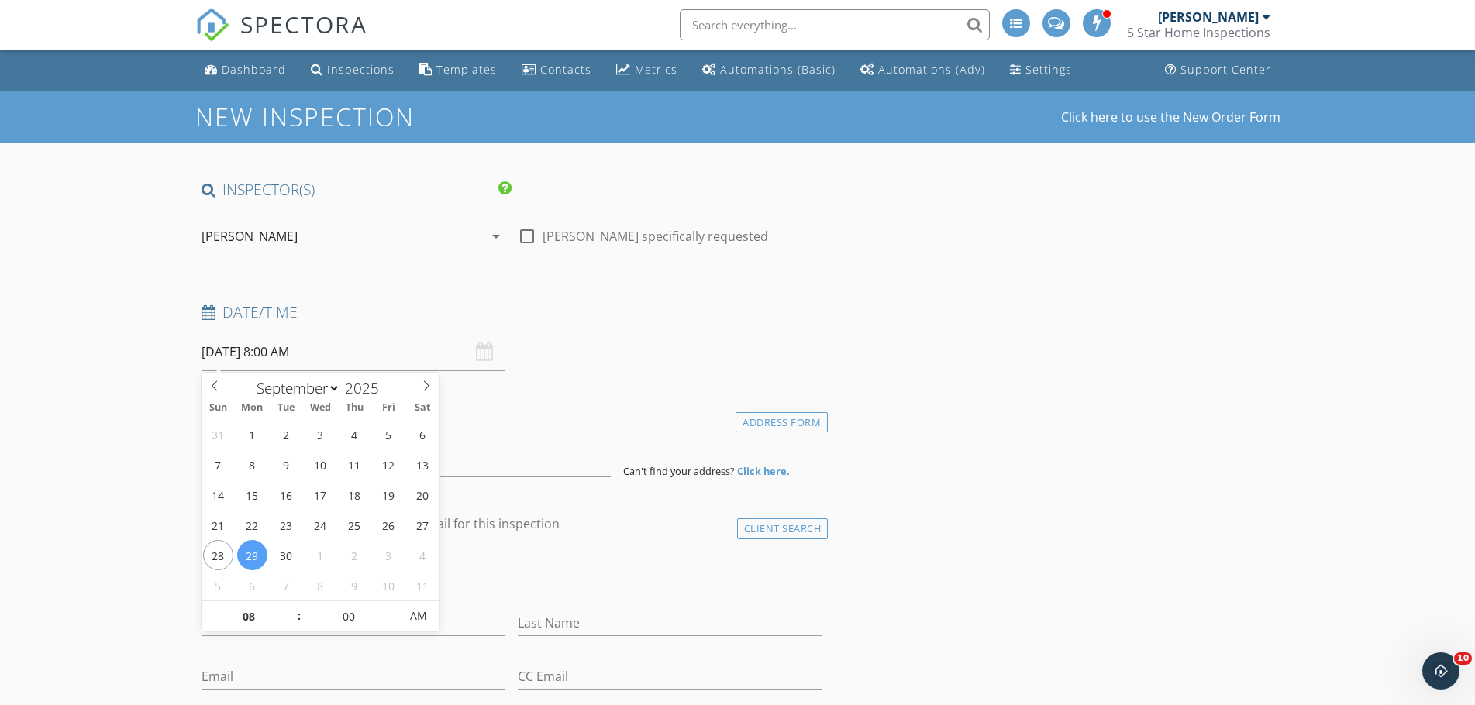
click at [227, 352] on input "09/29/2025 8:00 AM" at bounding box center [353, 352] width 304 height 38
select select "9"
type input "10/01/2025 8:00 AM"
type input "09"
type input "10/01/2025 9:00 AM"
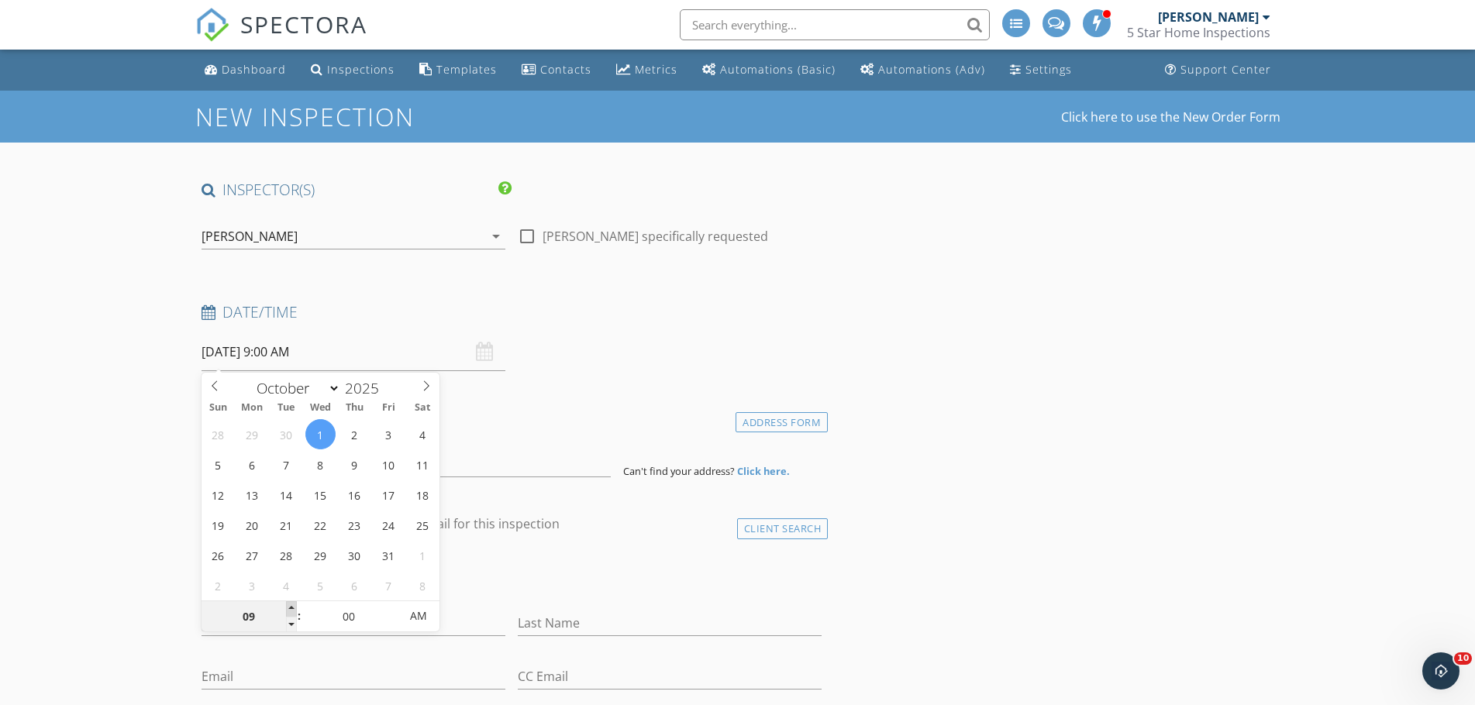
click at [292, 614] on span at bounding box center [291, 608] width 11 height 15
type input "10"
type input "10/01/2025 10:00 AM"
click at [292, 614] on span at bounding box center [291, 608] width 11 height 15
type input "09"
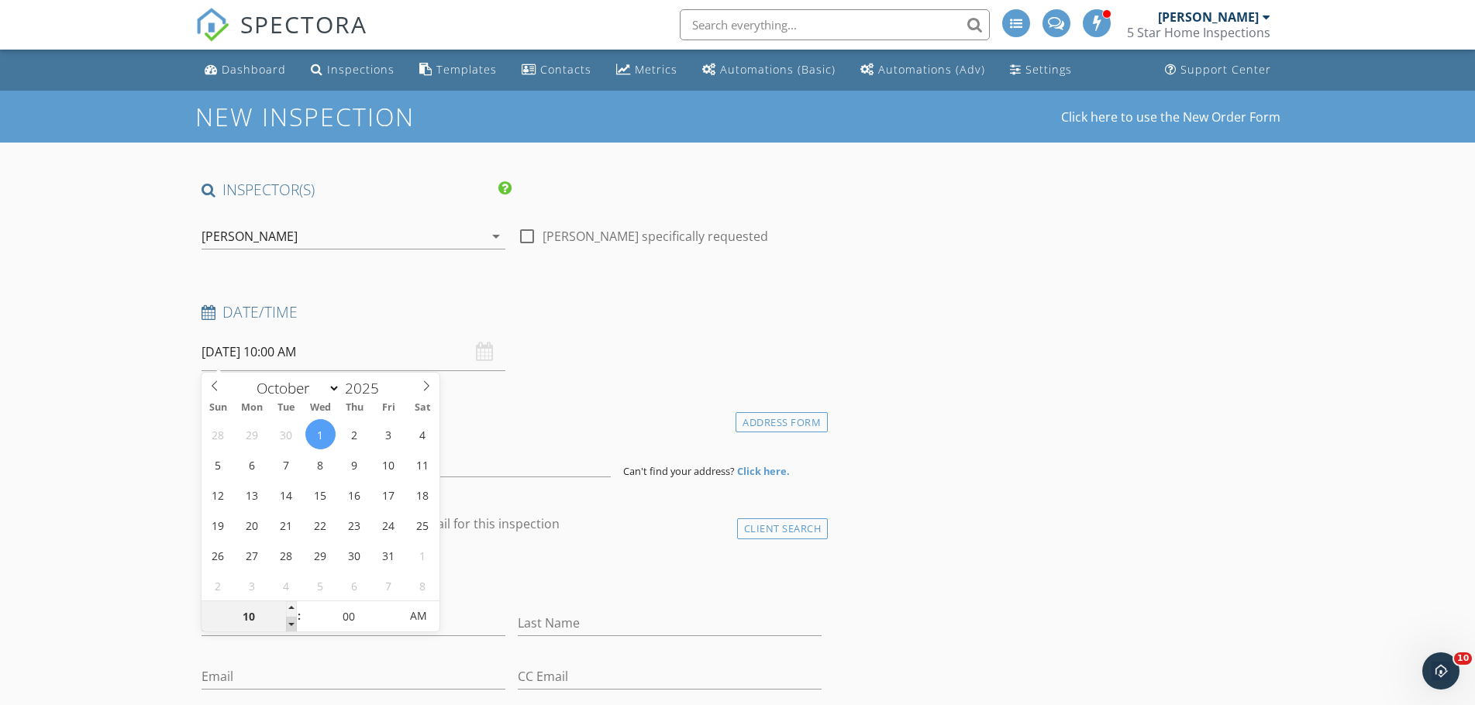
type input "10/01/2025 9:00 AM"
click at [289, 621] on span at bounding box center [291, 624] width 11 height 15
type input "08"
type input "55"
type input "10/01/2025 8:55 AM"
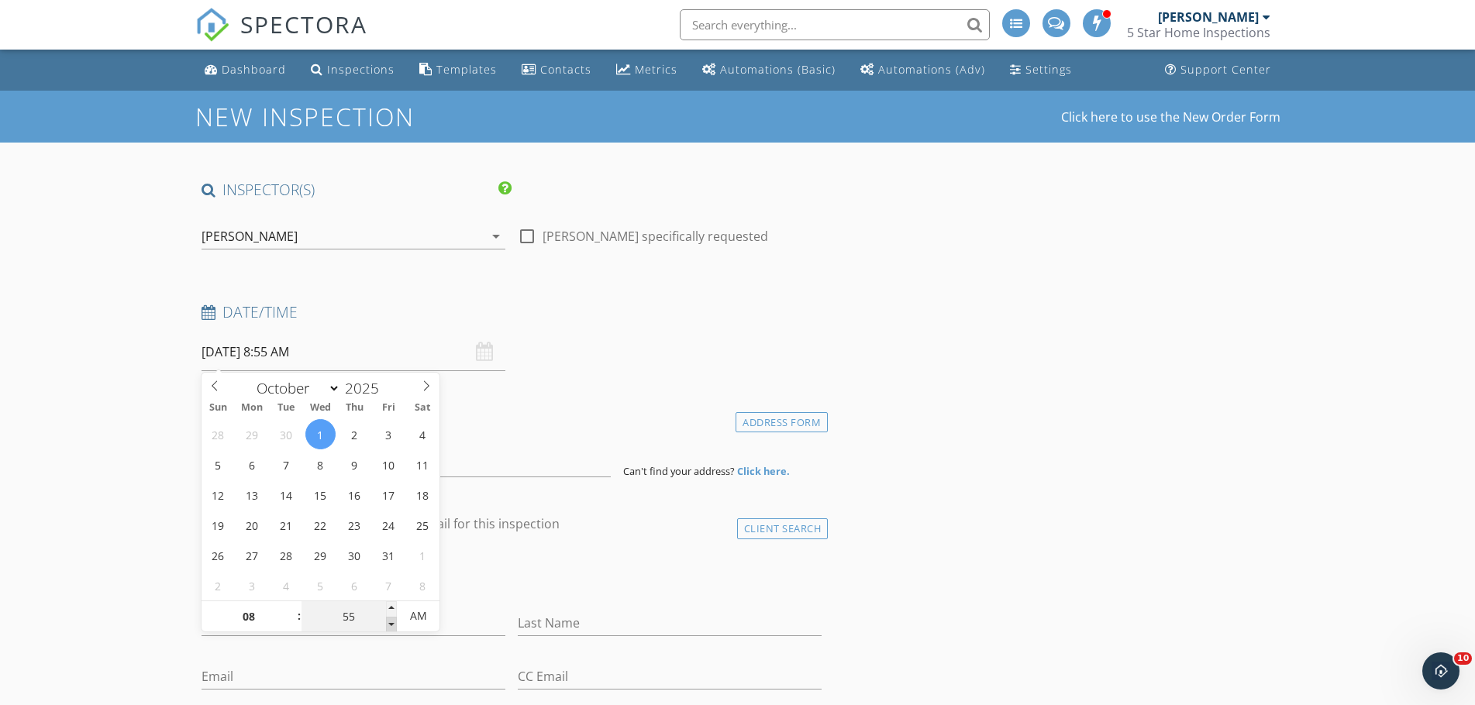
click at [390, 628] on span at bounding box center [391, 624] width 11 height 15
type input "50"
type input "10/01/2025 8:50 AM"
click at [390, 628] on span at bounding box center [391, 624] width 11 height 15
type input "45"
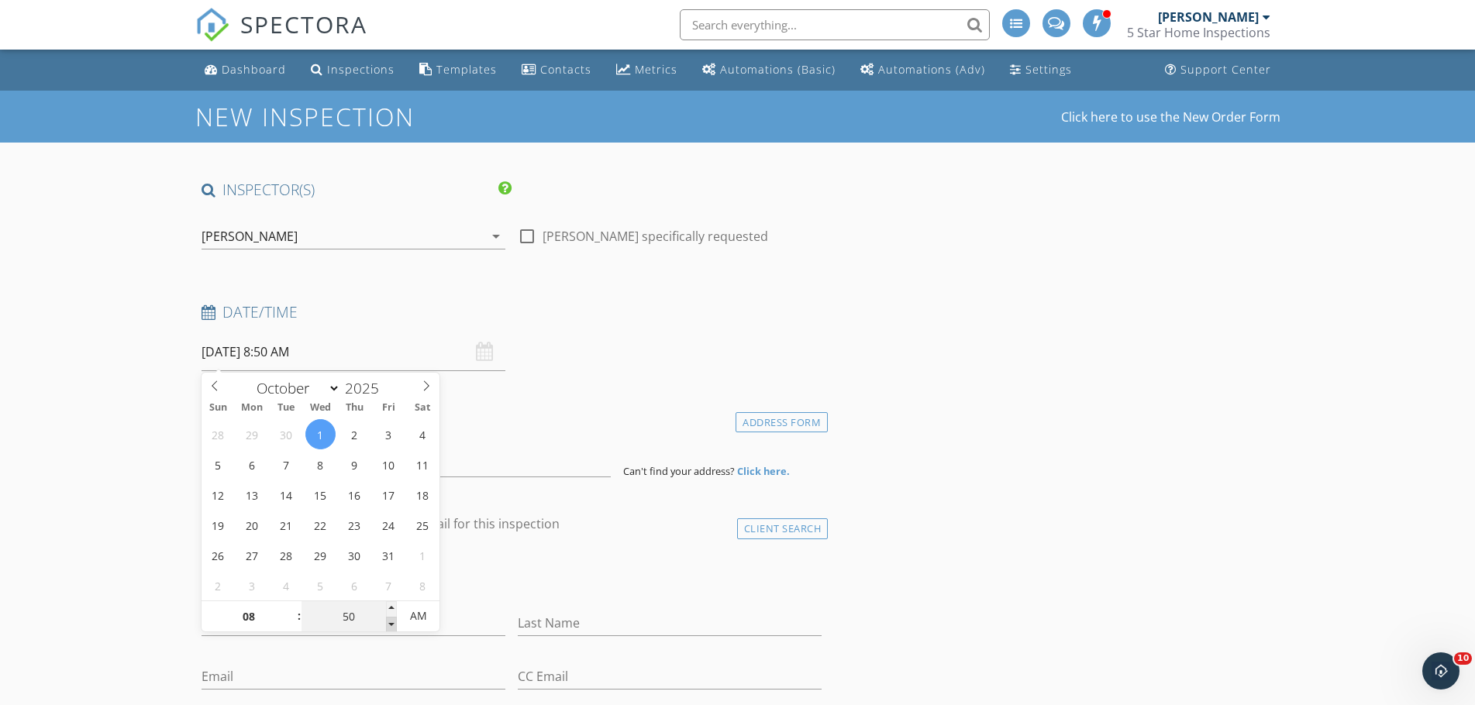
type input "10/01/2025 8:45 AM"
click at [390, 628] on span at bounding box center [391, 624] width 11 height 15
type input "40"
type input "10/01/2025 8:40 AM"
click at [390, 628] on span at bounding box center [391, 624] width 11 height 15
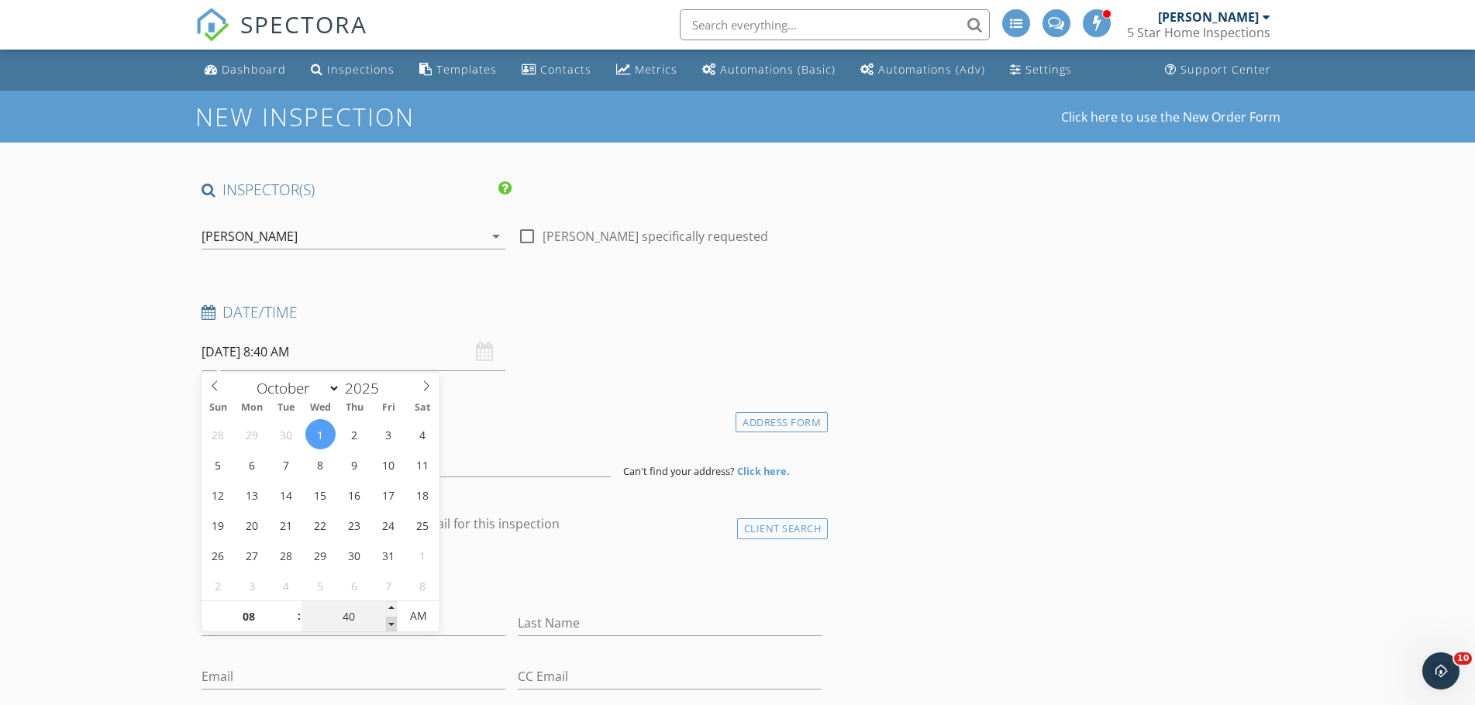
type input "35"
type input "10/01/2025 8:35 AM"
click at [390, 628] on span at bounding box center [391, 624] width 11 height 15
type input "30"
type input "10/01/2025 8:30 AM"
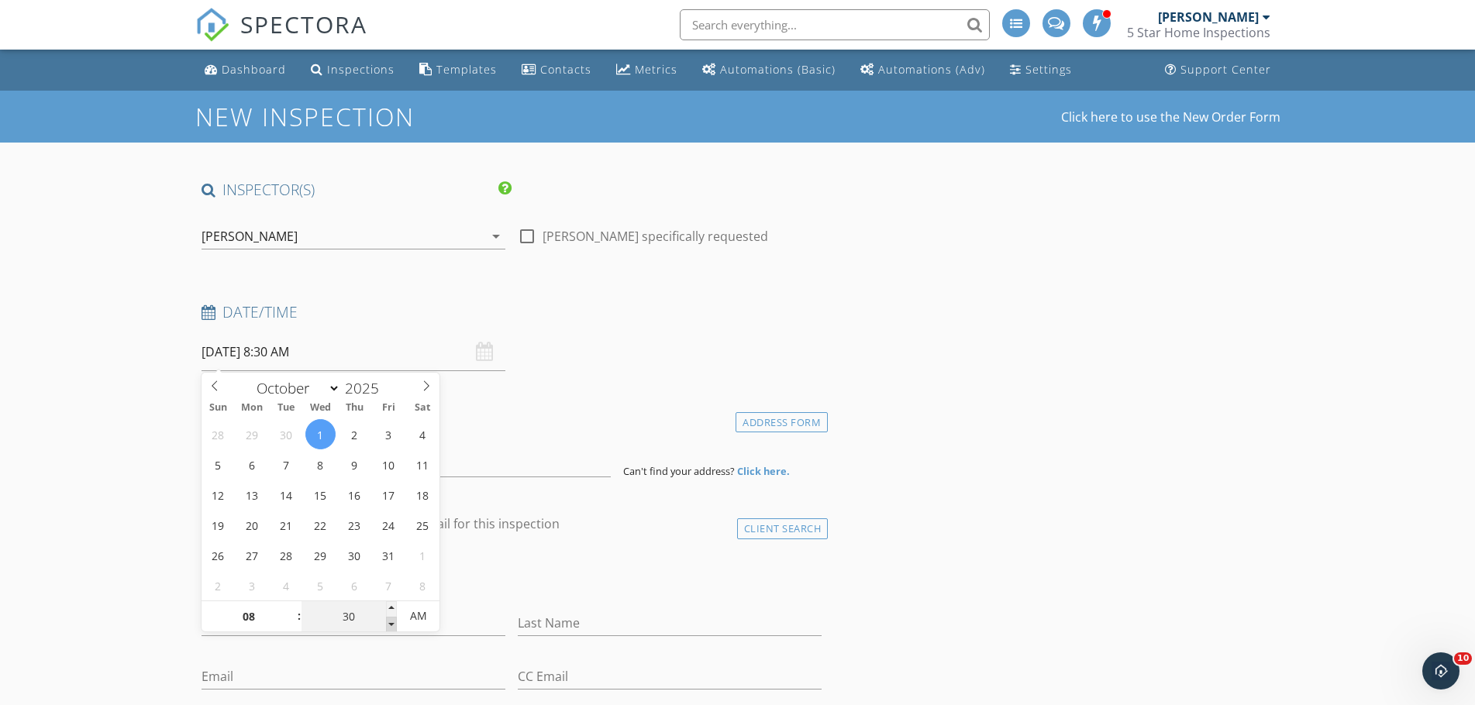
click at [390, 628] on span at bounding box center [391, 624] width 11 height 15
type input "09"
type input "10/01/2025 9:30 AM"
click at [287, 604] on span at bounding box center [291, 608] width 11 height 15
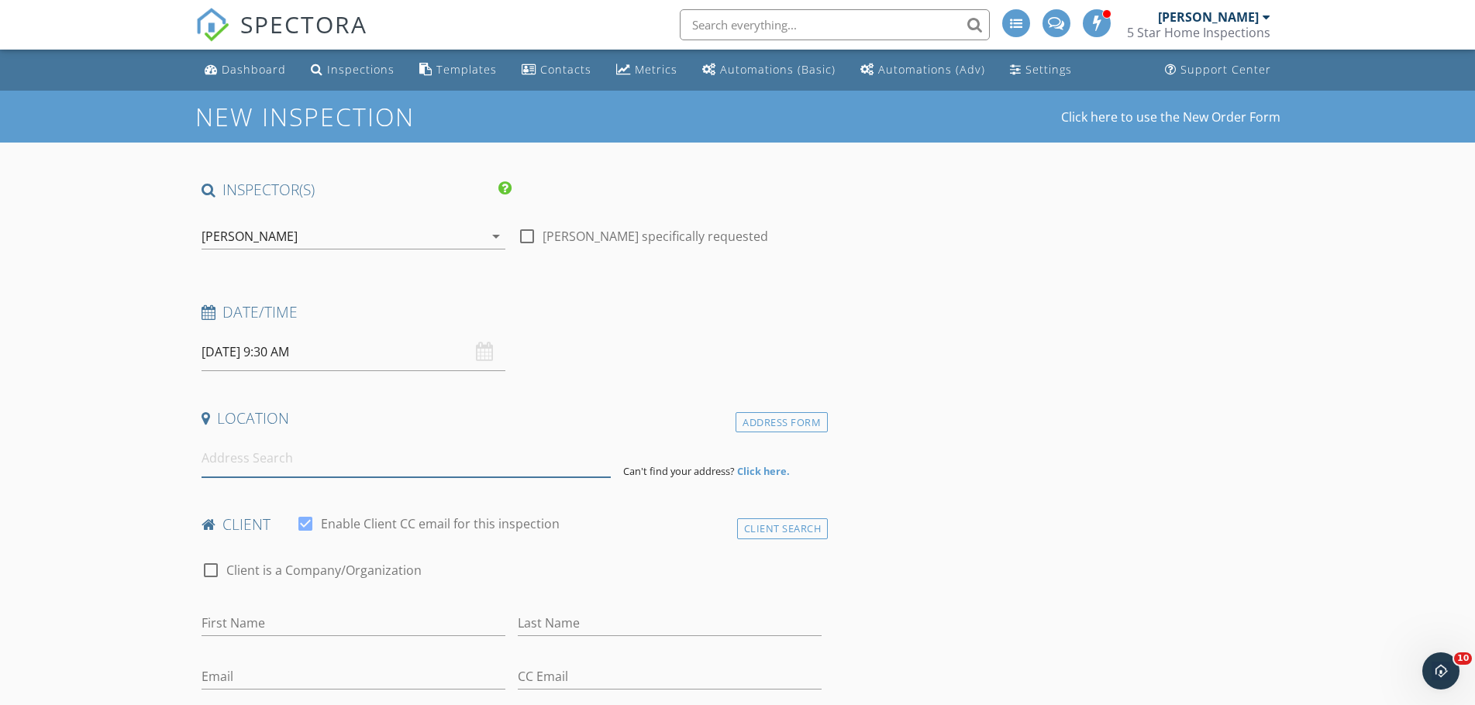
click at [478, 465] on input at bounding box center [405, 458] width 409 height 38
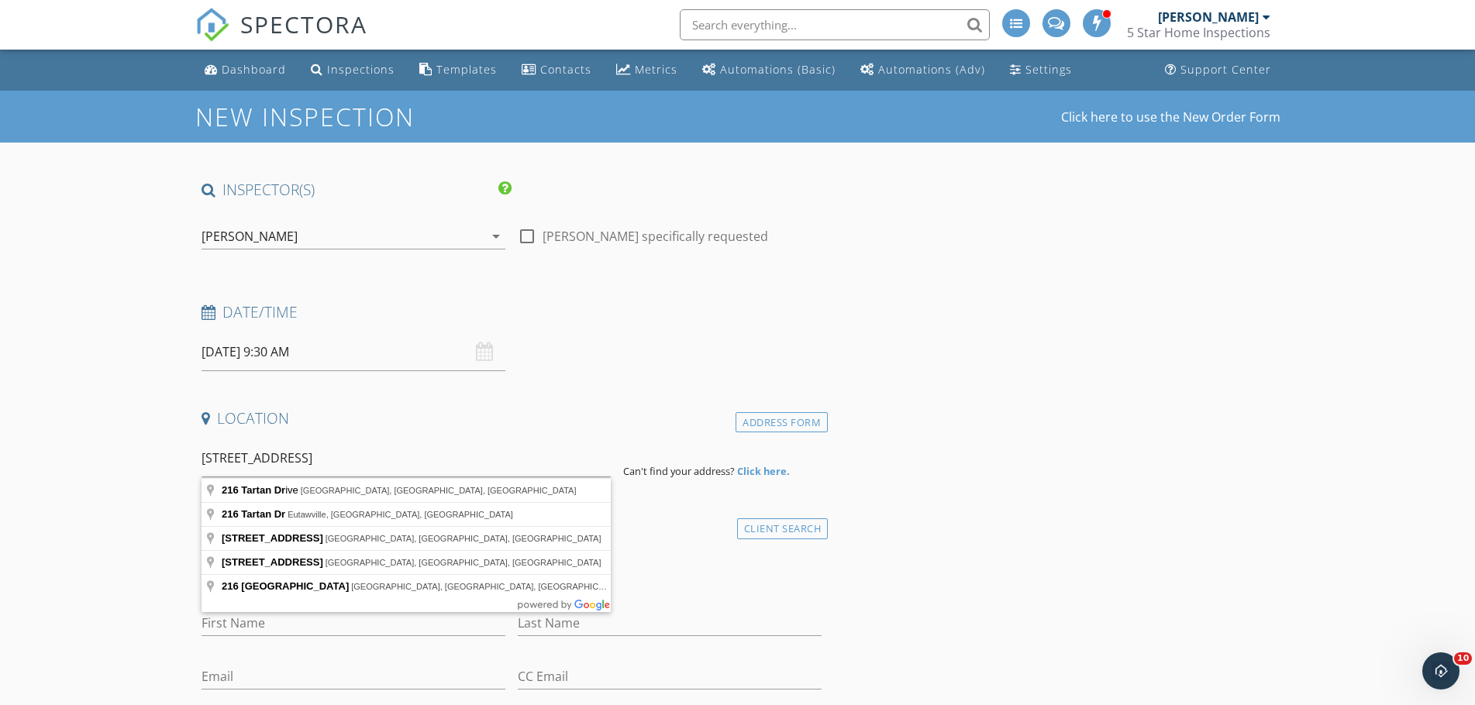
type input "216 Tartan Drive, Johnstown, CO, USA"
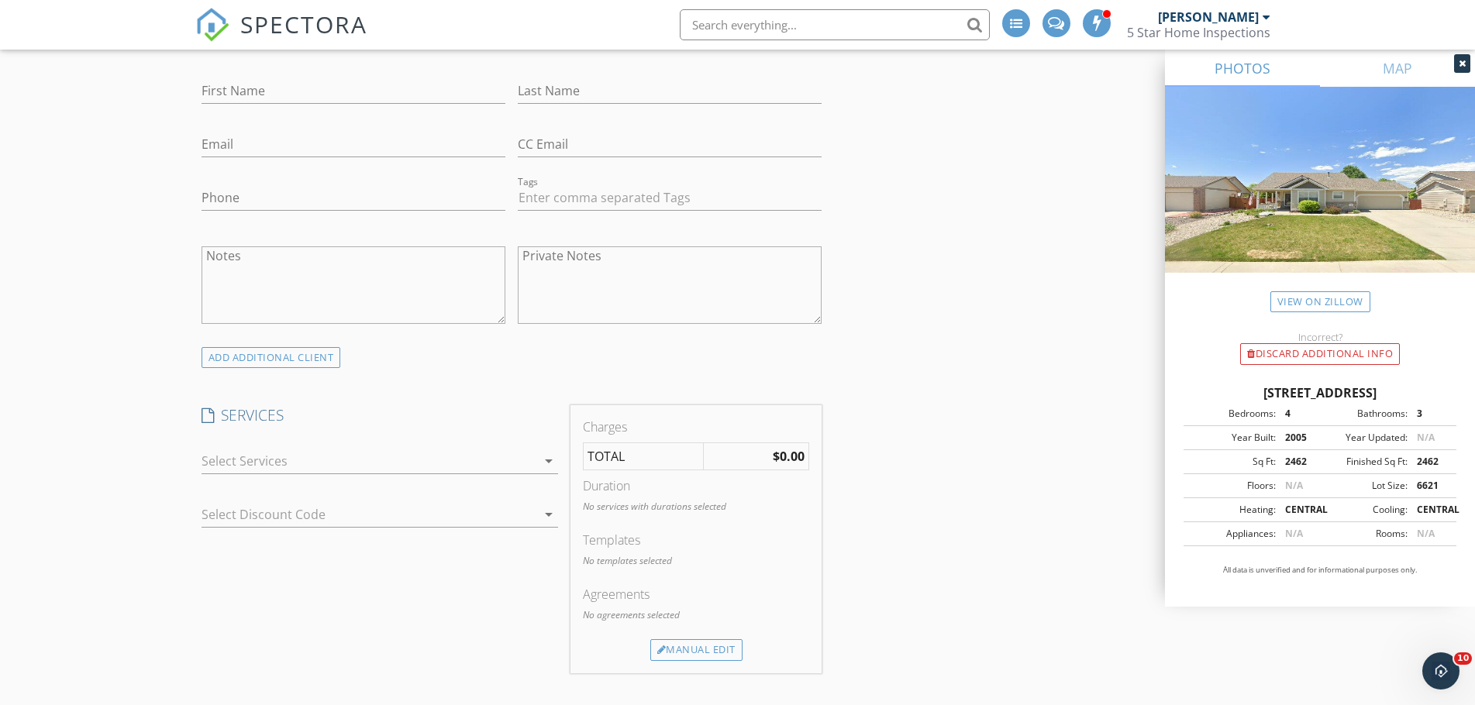
scroll to position [930, 0]
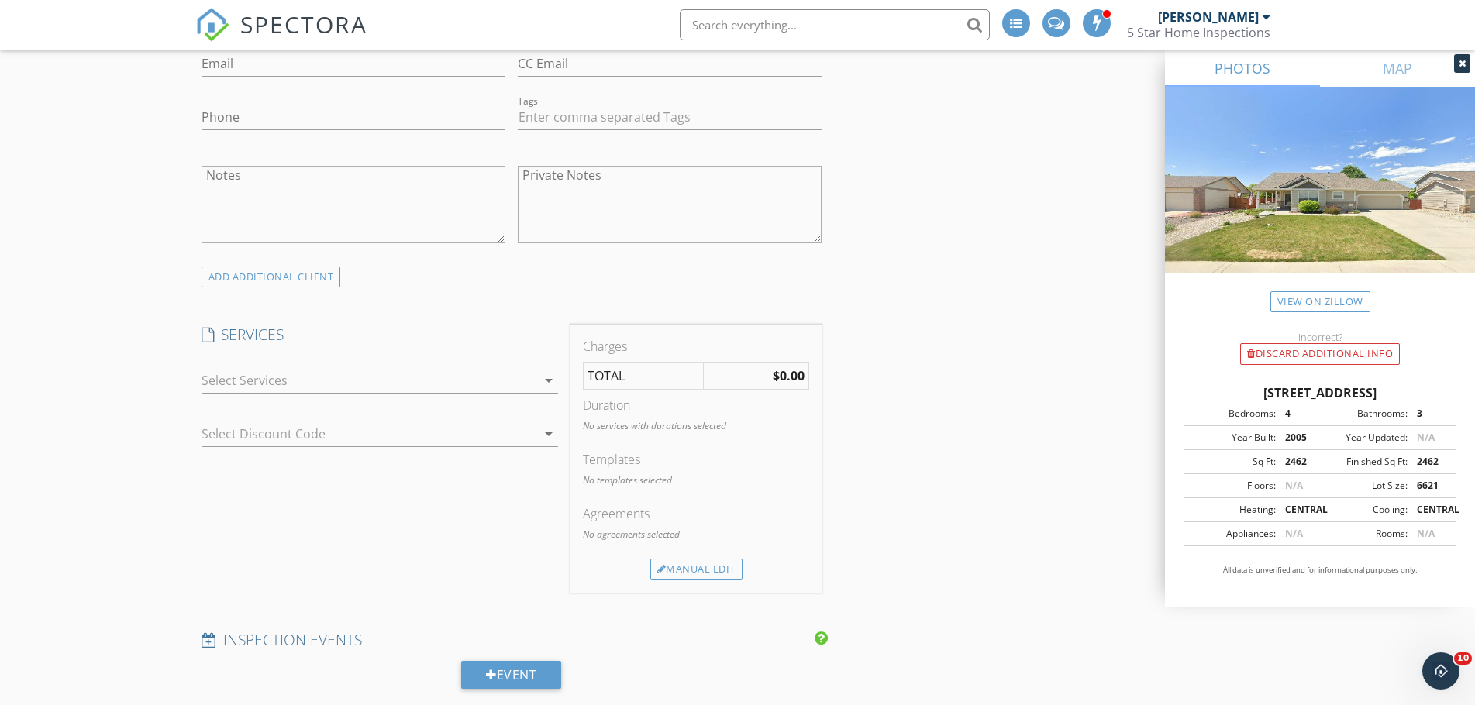
click at [366, 389] on div at bounding box center [368, 380] width 335 height 25
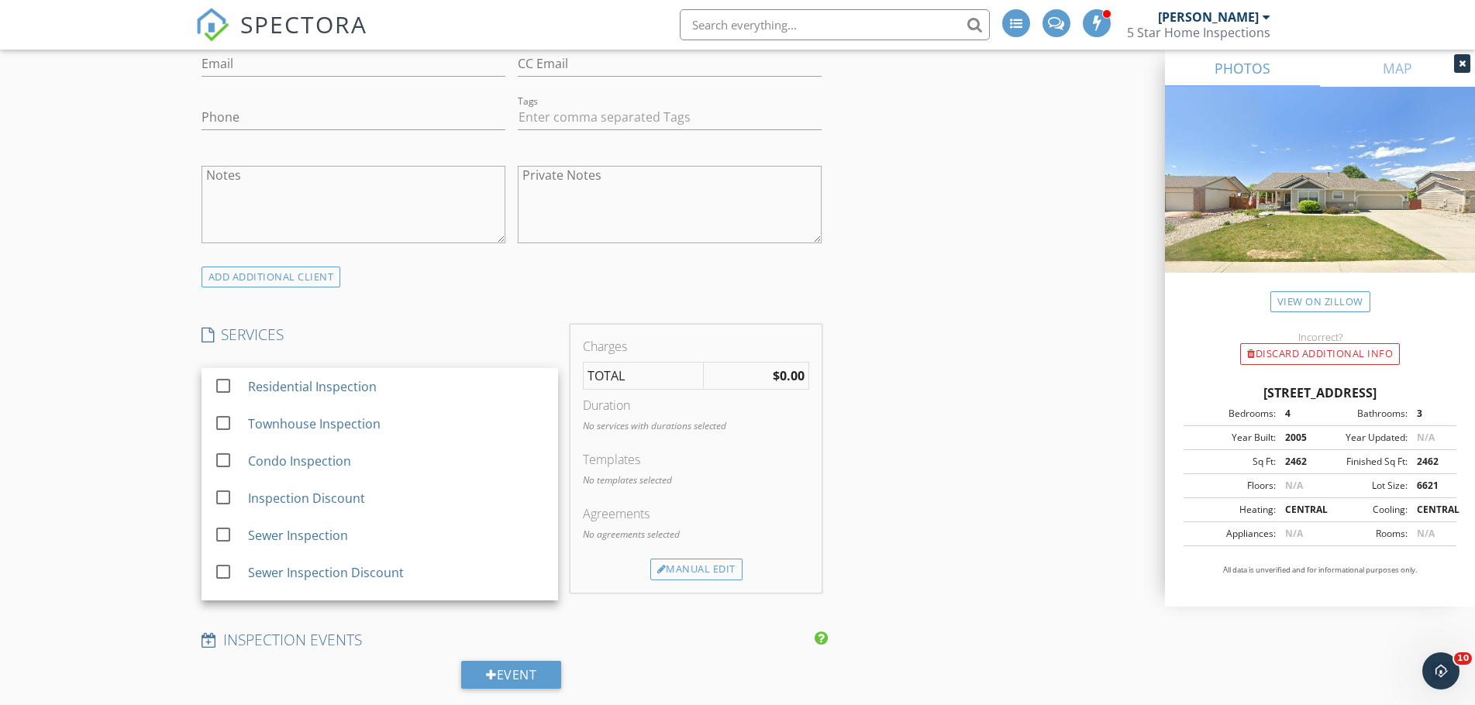
click at [366, 389] on div "Residential Inspection" at bounding box center [311, 386] width 129 height 19
checkbox input "true"
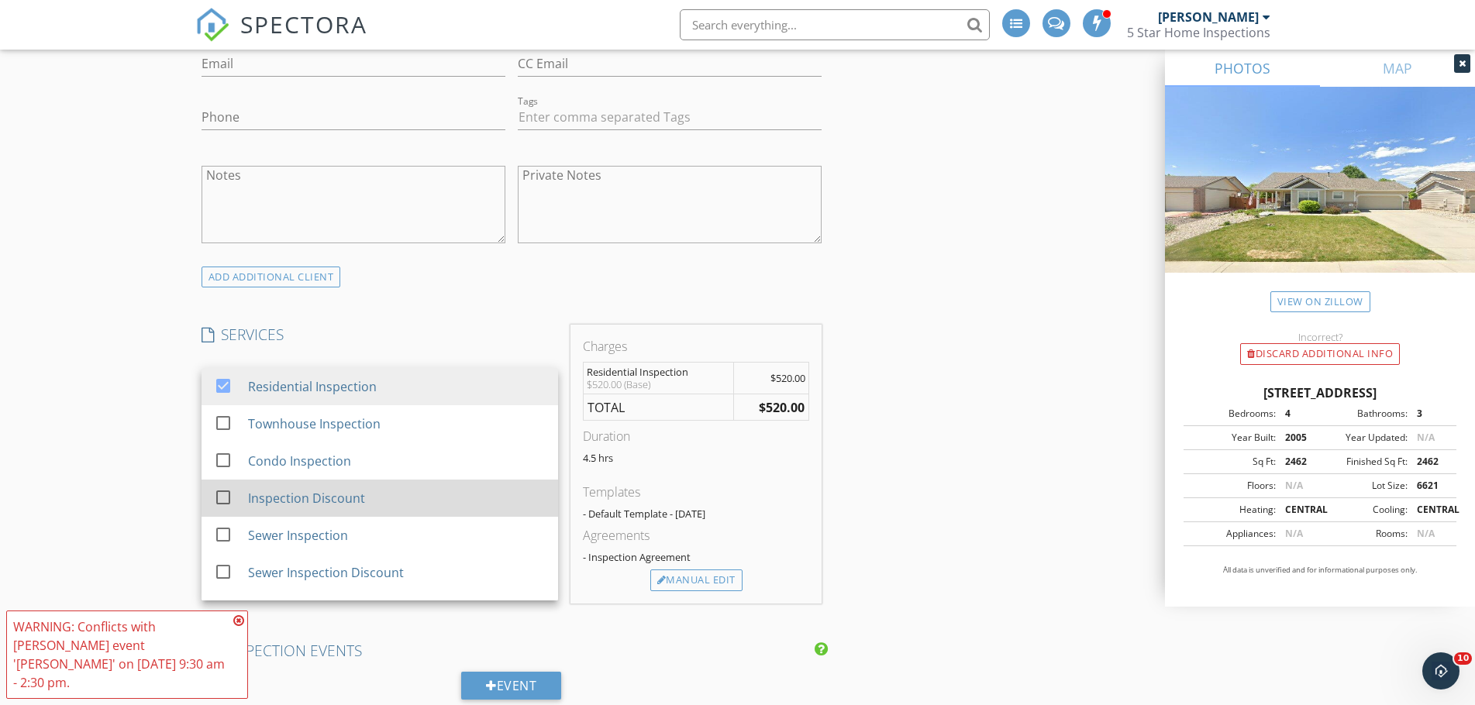
click at [364, 515] on div "check_box_outline_blank Inspection Discount" at bounding box center [380, 498] width 332 height 35
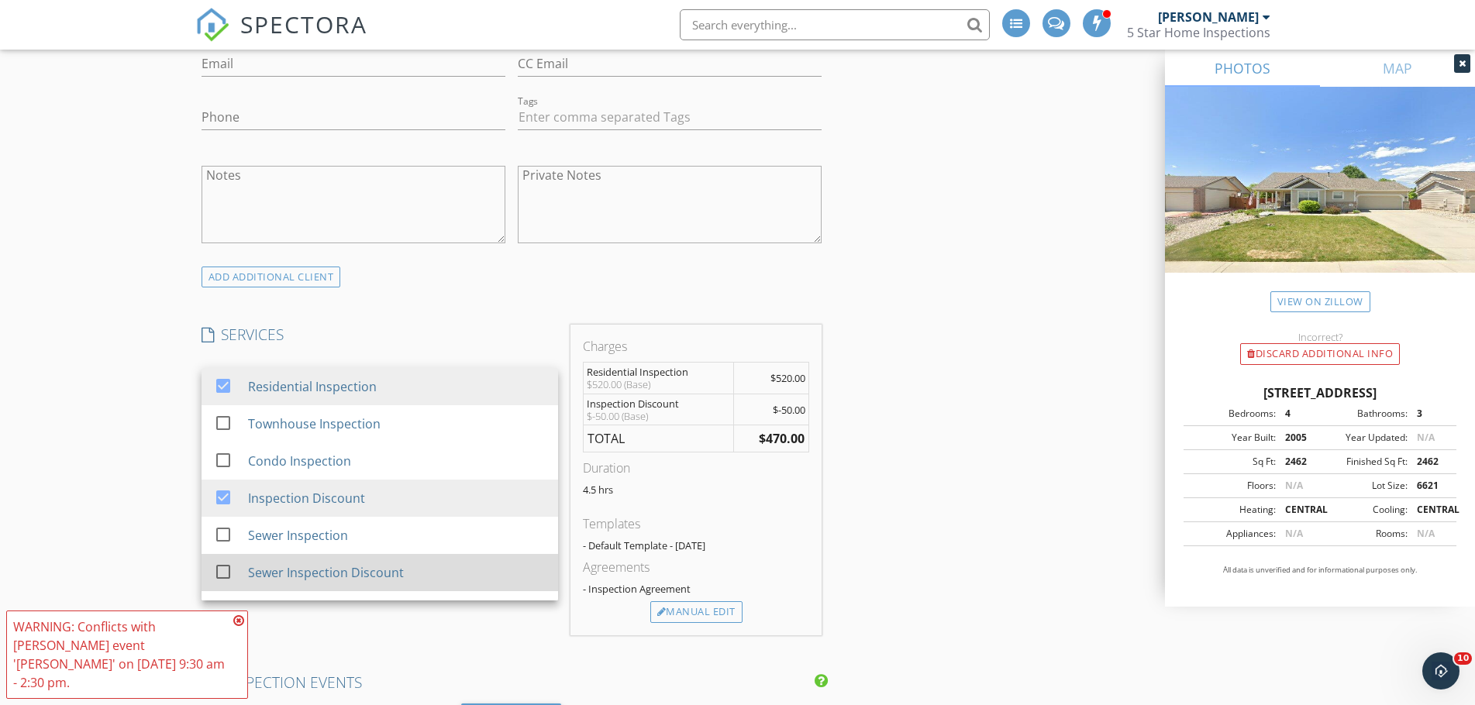
click at [346, 560] on div "Sewer Inspection Discount" at bounding box center [396, 572] width 298 height 31
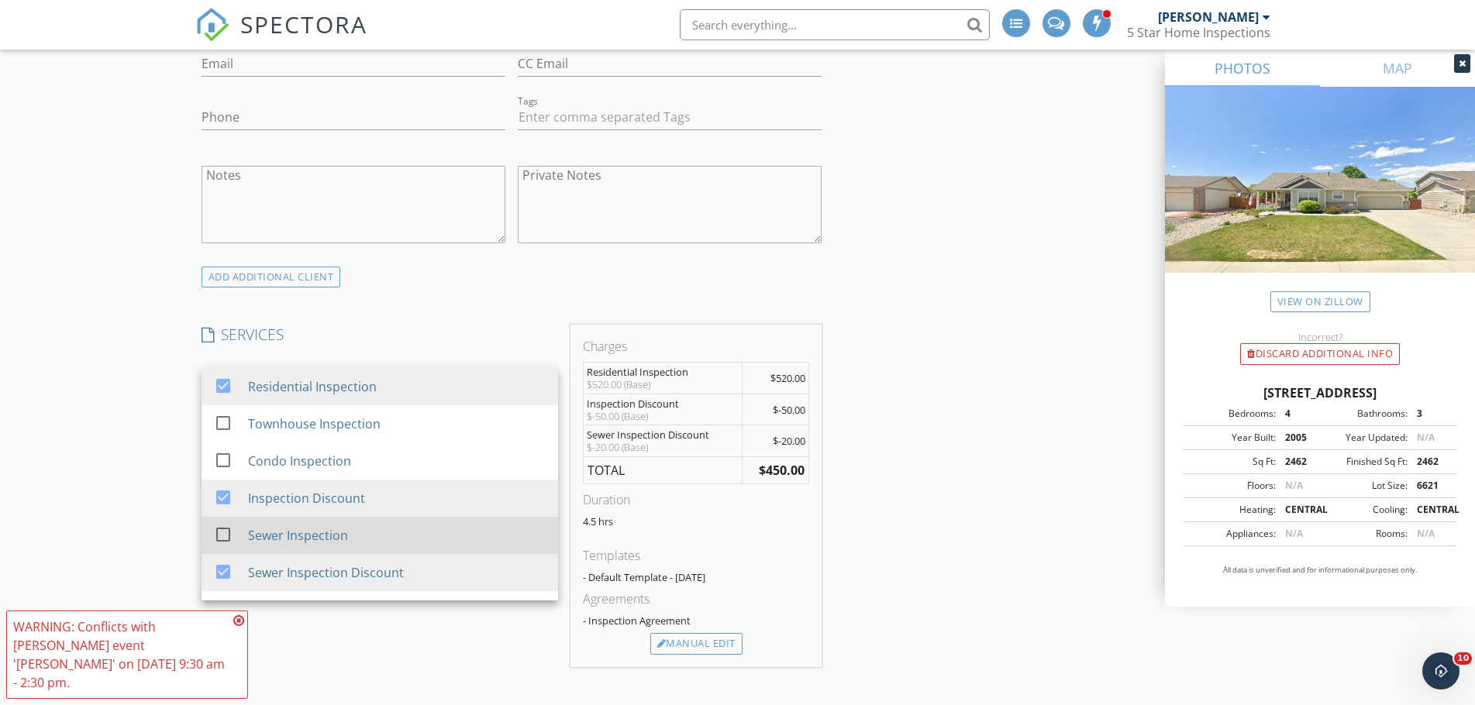
click at [353, 539] on div "Sewer Inspection" at bounding box center [396, 535] width 298 height 31
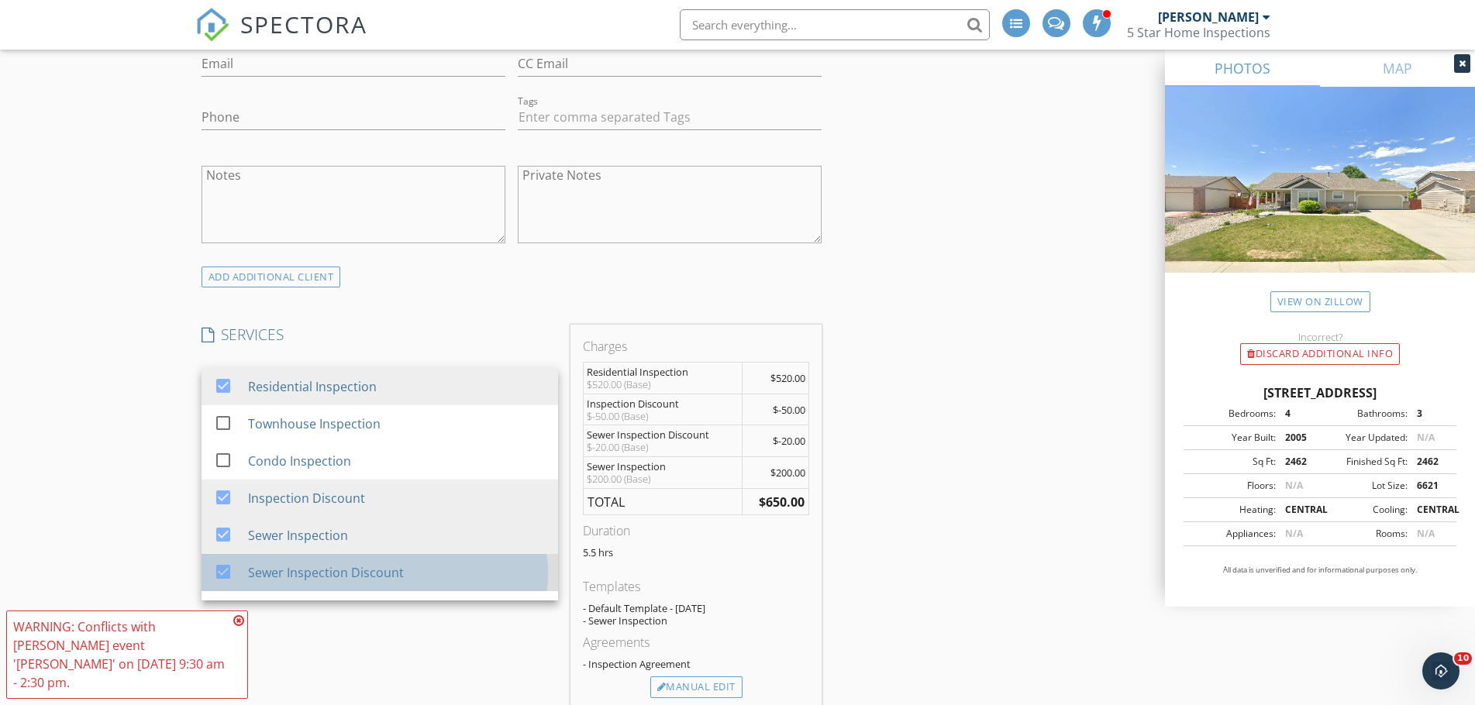
click at [331, 570] on div "Sewer Inspection Discount" at bounding box center [325, 572] width 156 height 19
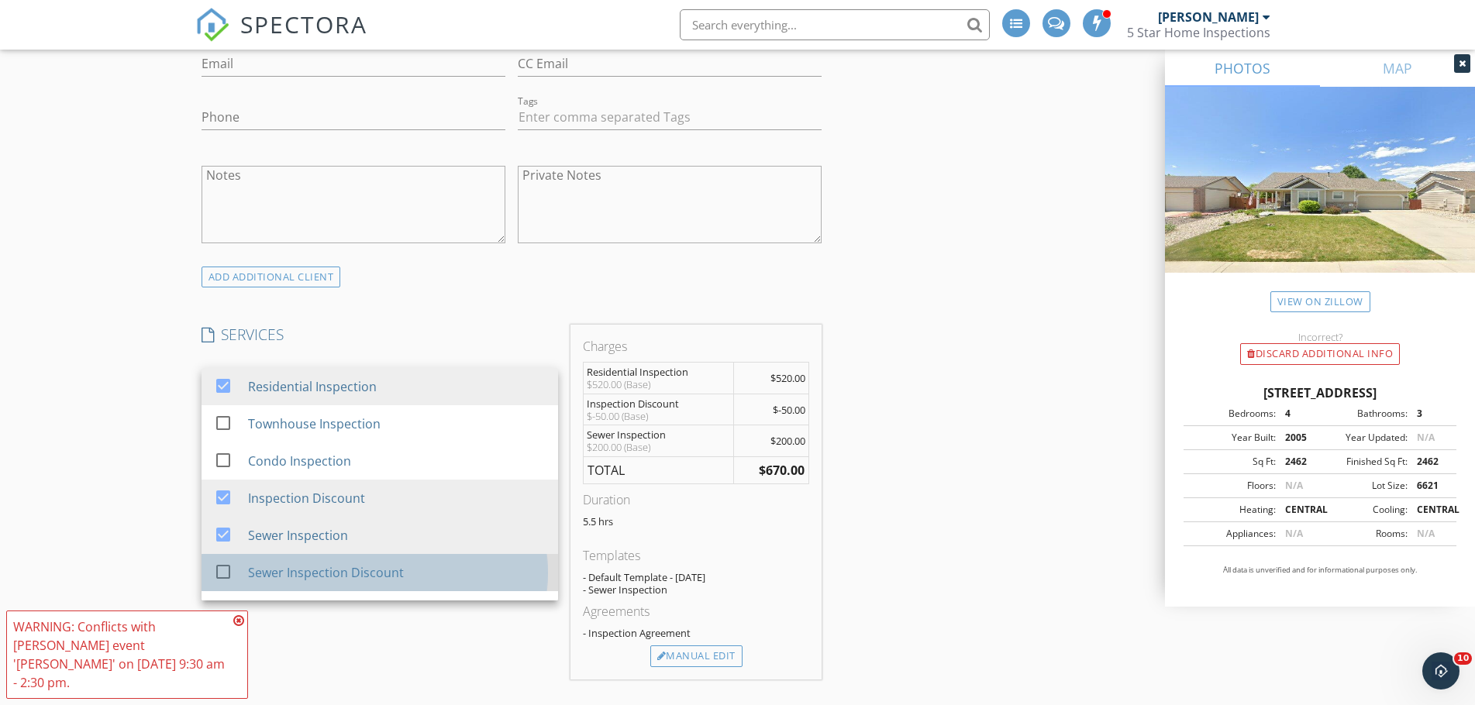
click at [331, 570] on div "Sewer Inspection Discount" at bounding box center [325, 572] width 156 height 19
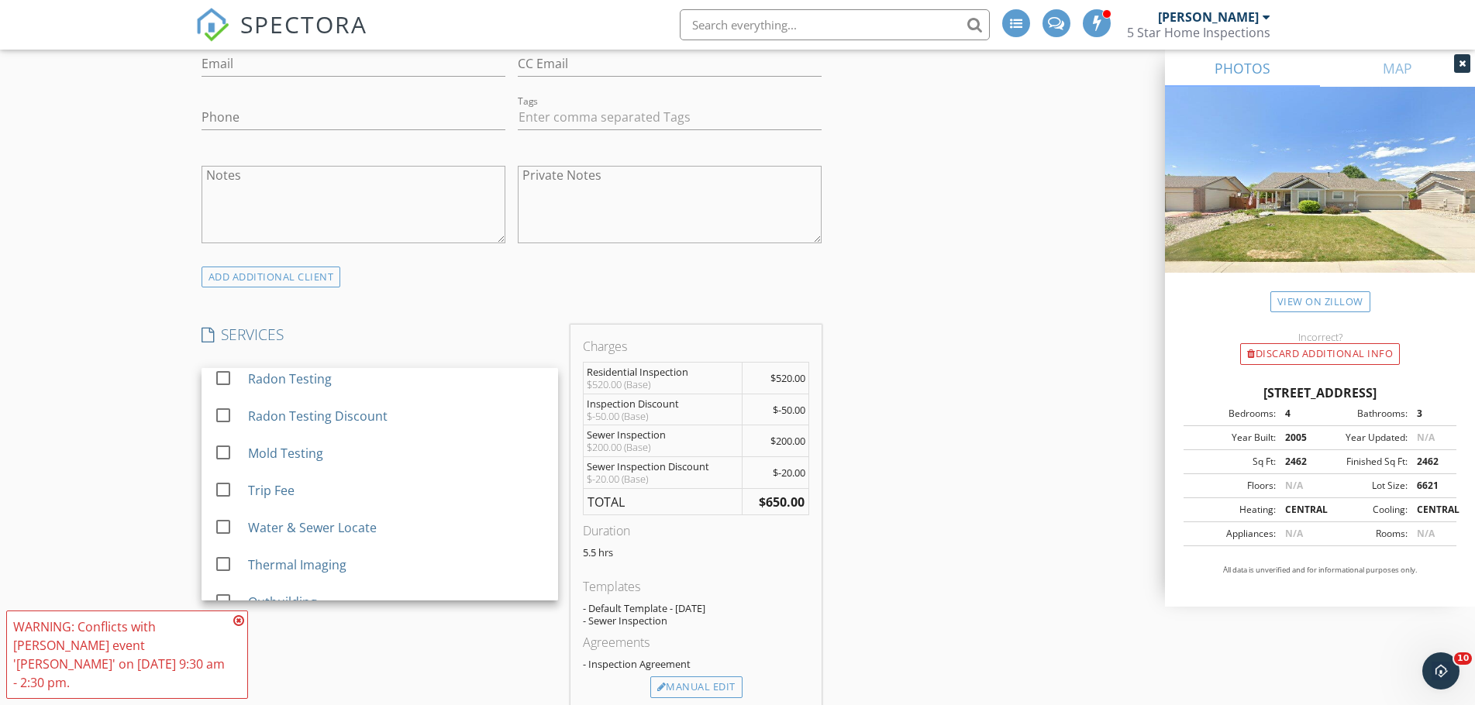
scroll to position [232, 0]
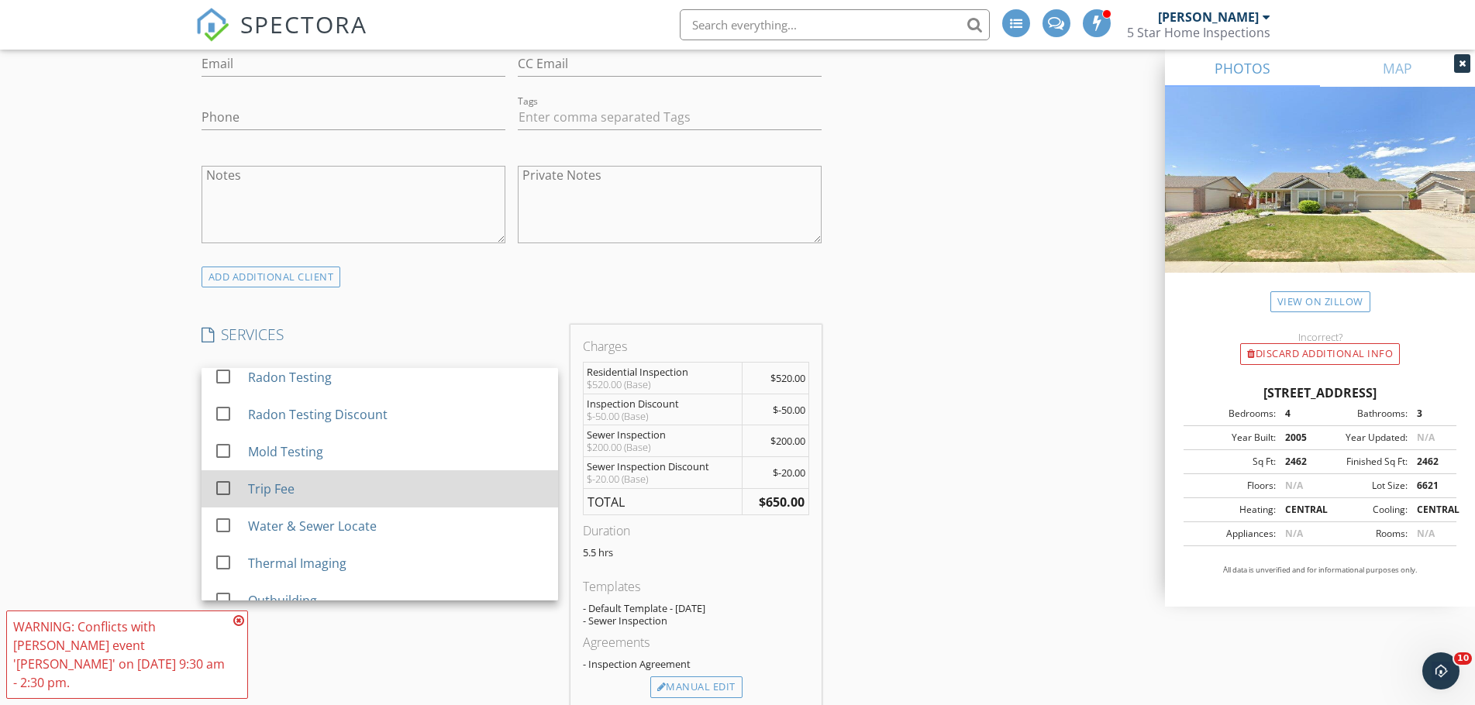
click at [351, 504] on div "check_box_outline_blank Trip Fee" at bounding box center [380, 489] width 332 height 35
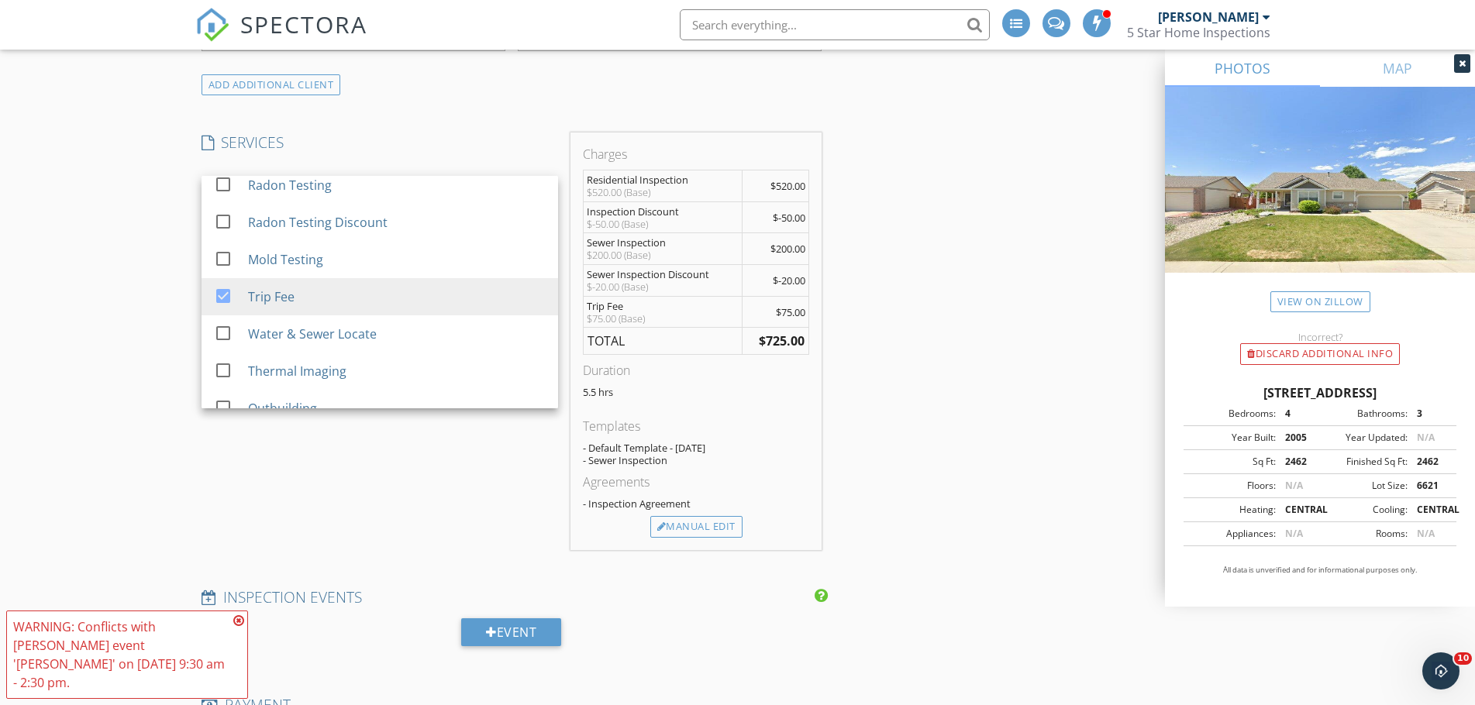
scroll to position [1162, 0]
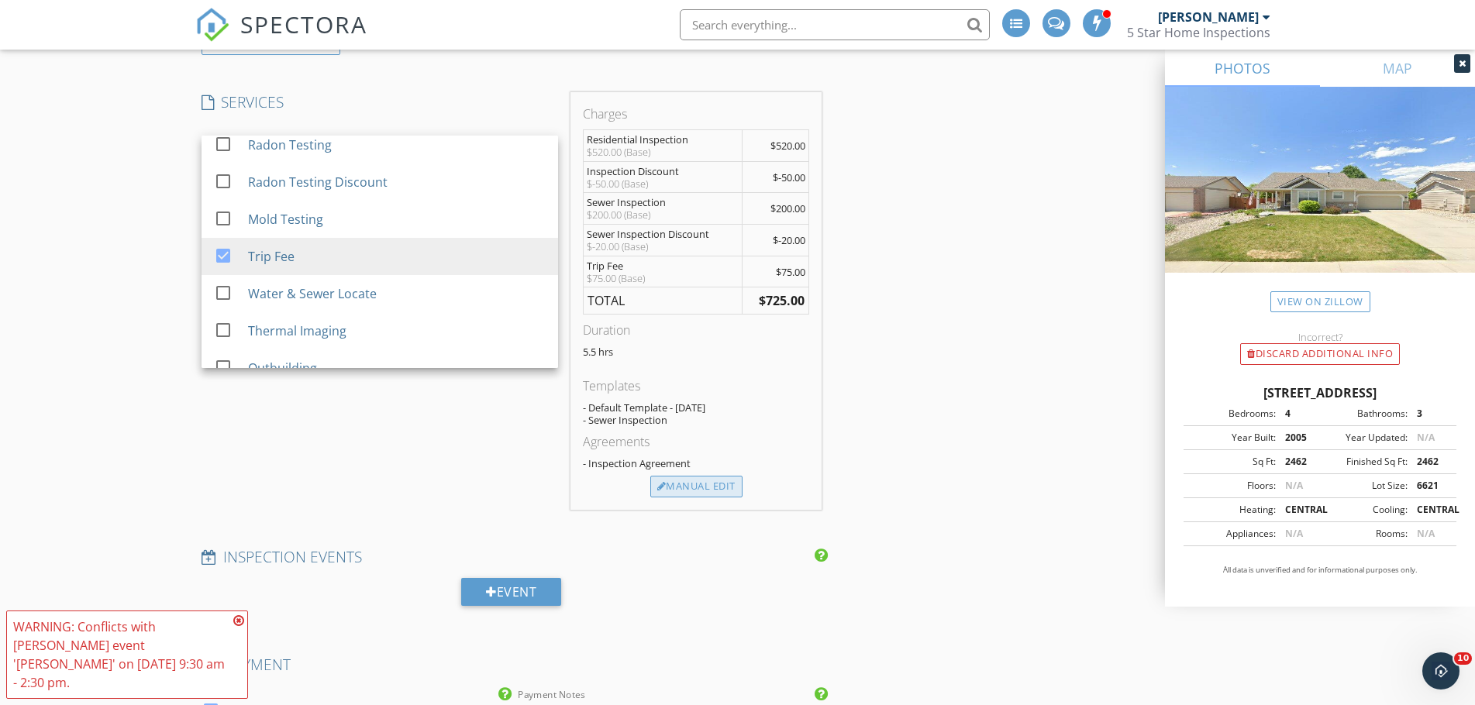
click at [690, 491] on div "Manual Edit" at bounding box center [696, 487] width 92 height 22
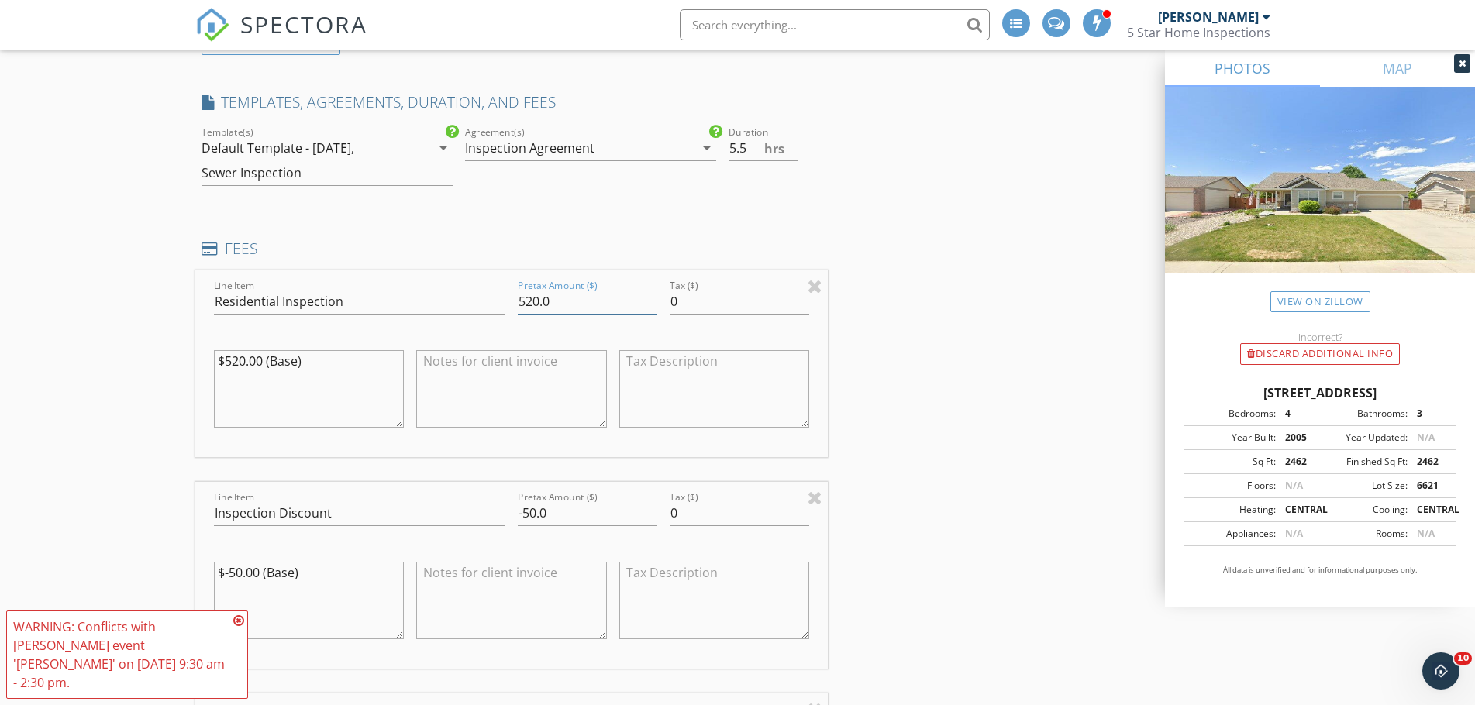
click at [531, 297] on input "520.0" at bounding box center [587, 302] width 139 height 26
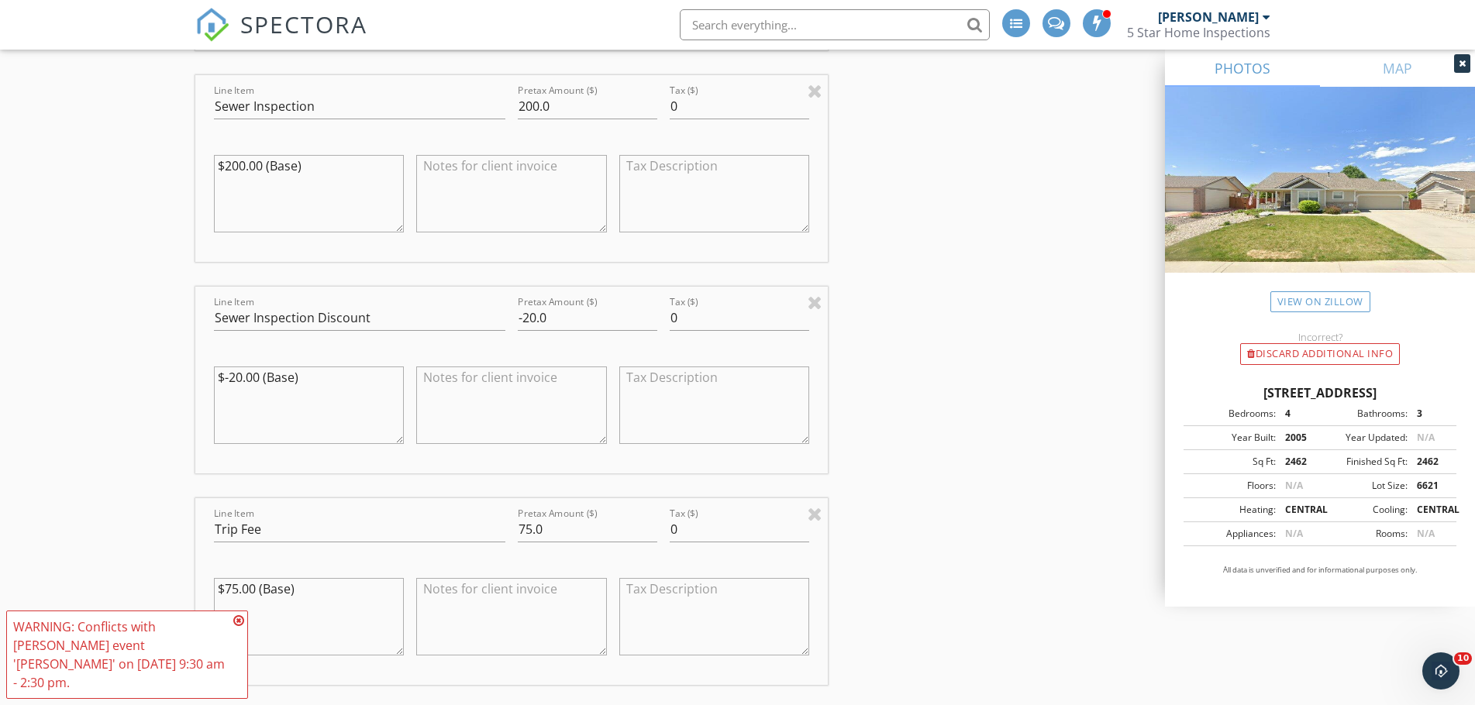
scroll to position [1782, 0]
type input "620.0"
click at [523, 525] on input "75.0" at bounding box center [587, 528] width 139 height 26
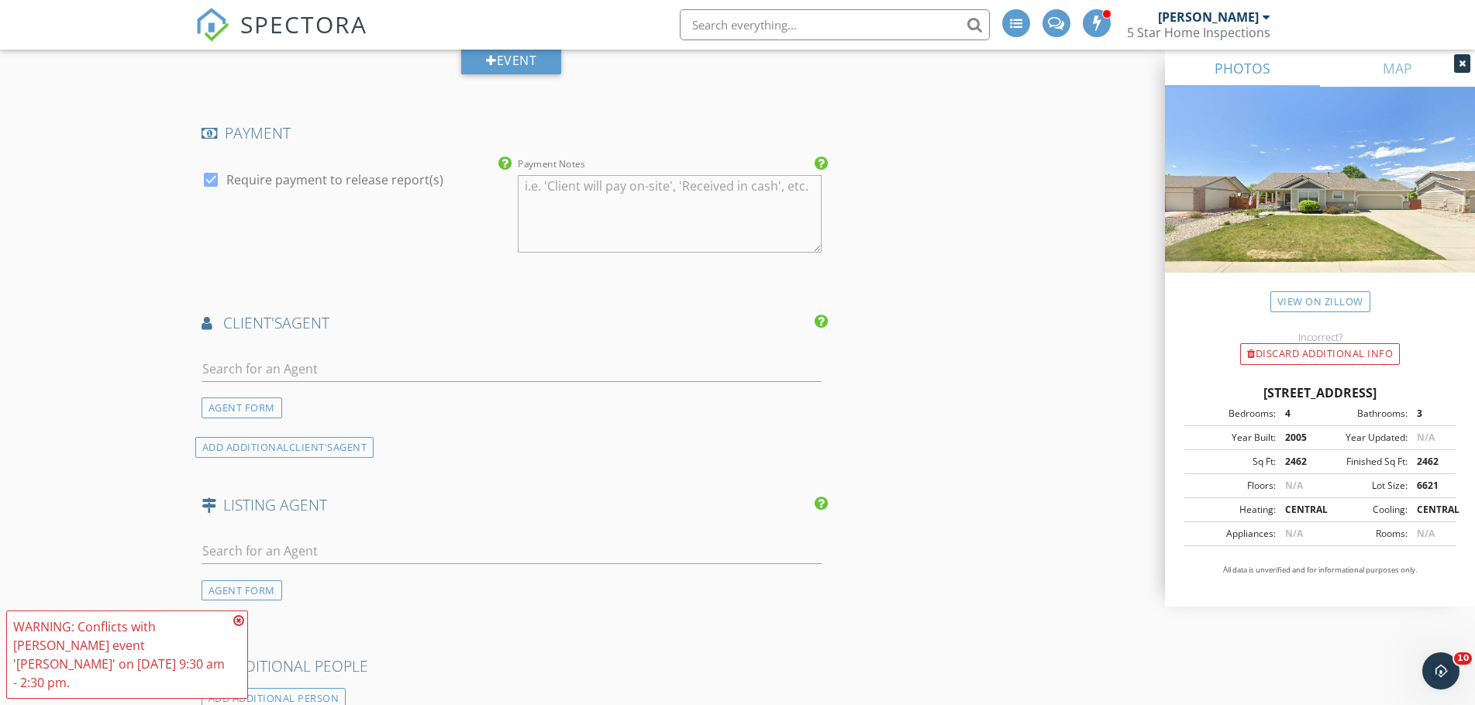
scroll to position [2634, 0]
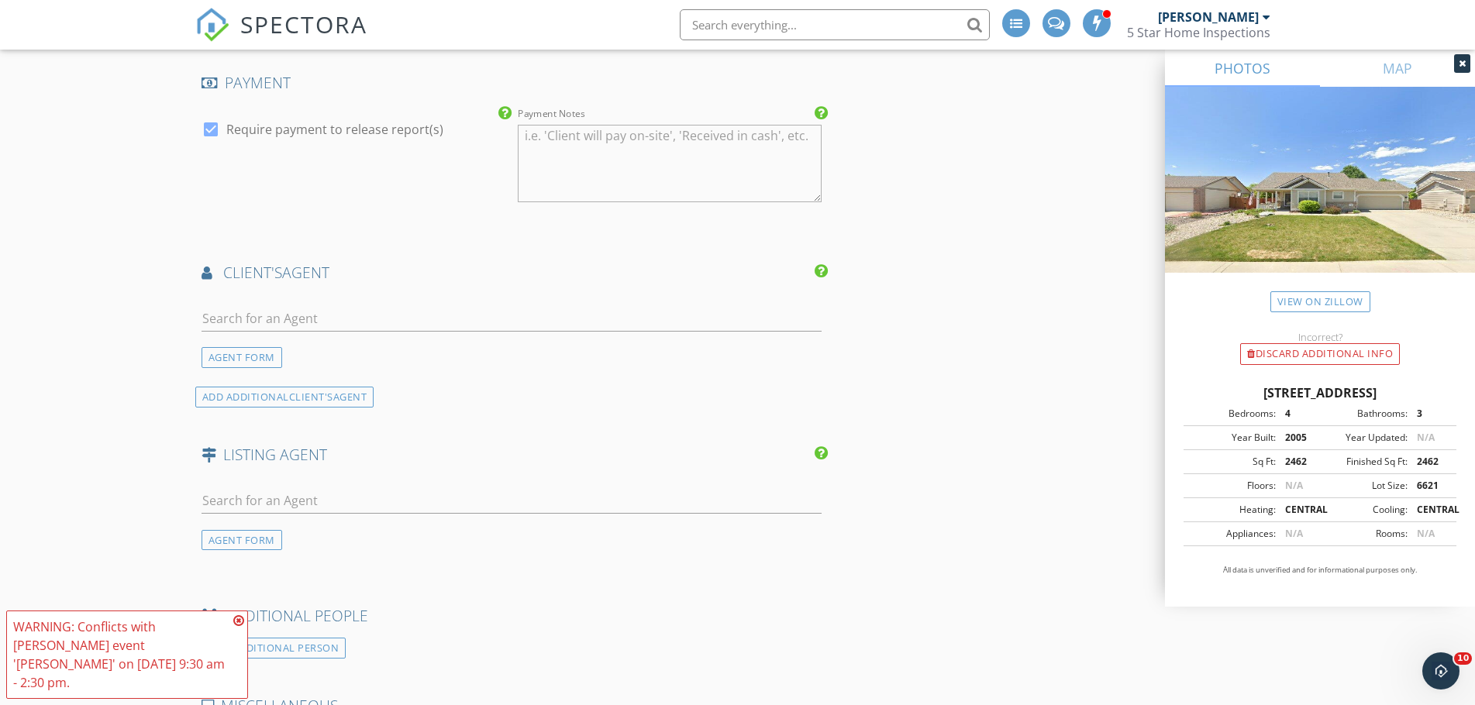
type input "85"
click at [343, 318] on input "text" at bounding box center [511, 319] width 621 height 26
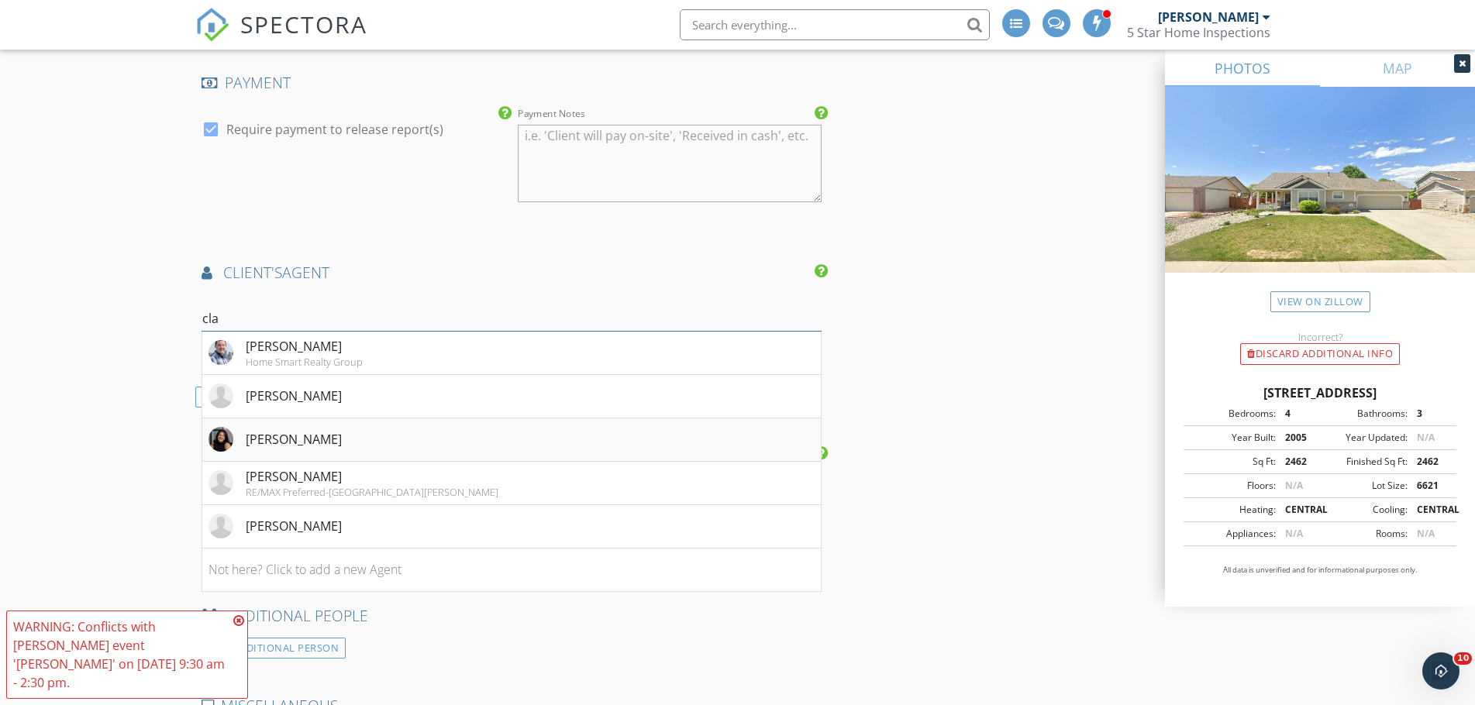
type input "cla"
click at [252, 425] on li "[PERSON_NAME]" at bounding box center [511, 439] width 619 height 43
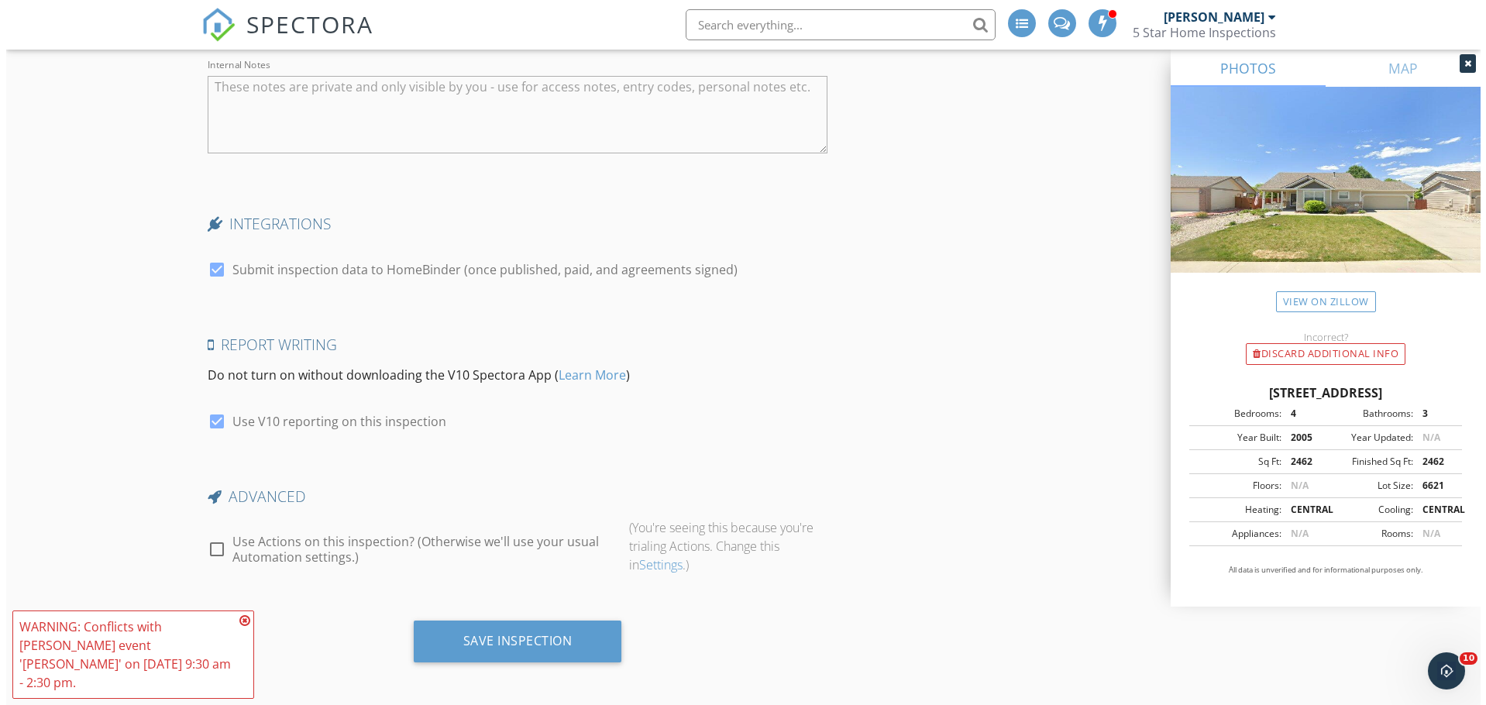
scroll to position [3712, 0]
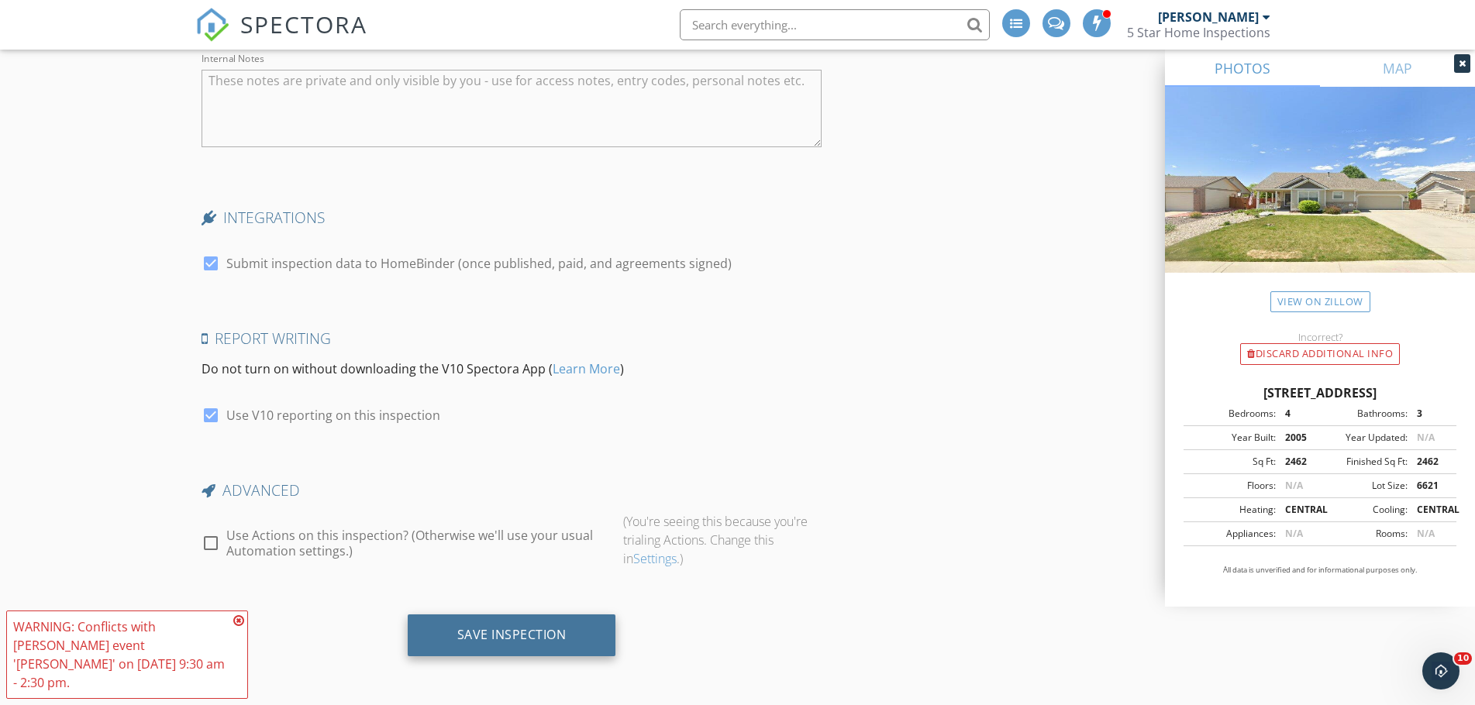
click at [481, 642] on div "Save Inspection" at bounding box center [511, 634] width 109 height 15
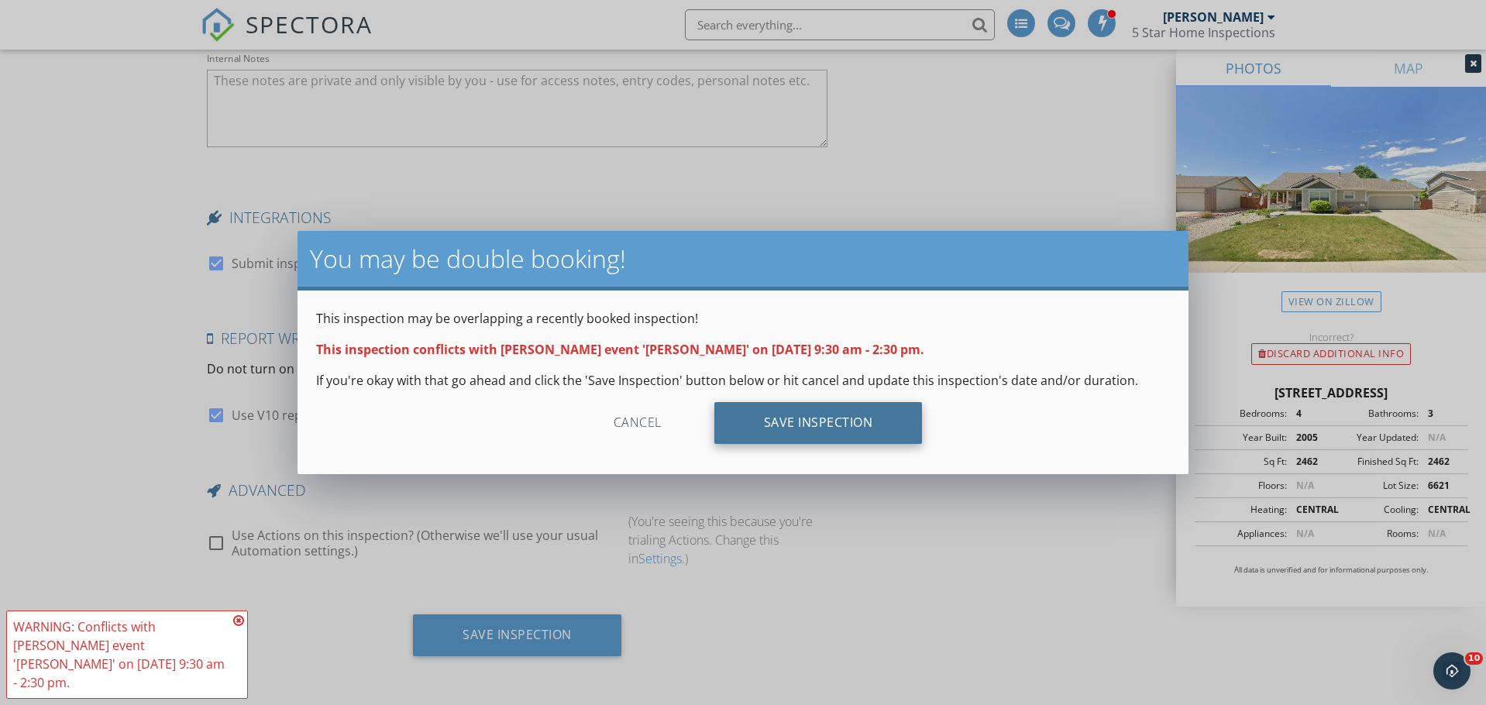
click at [756, 427] on div "Save Inspection" at bounding box center [818, 423] width 208 height 42
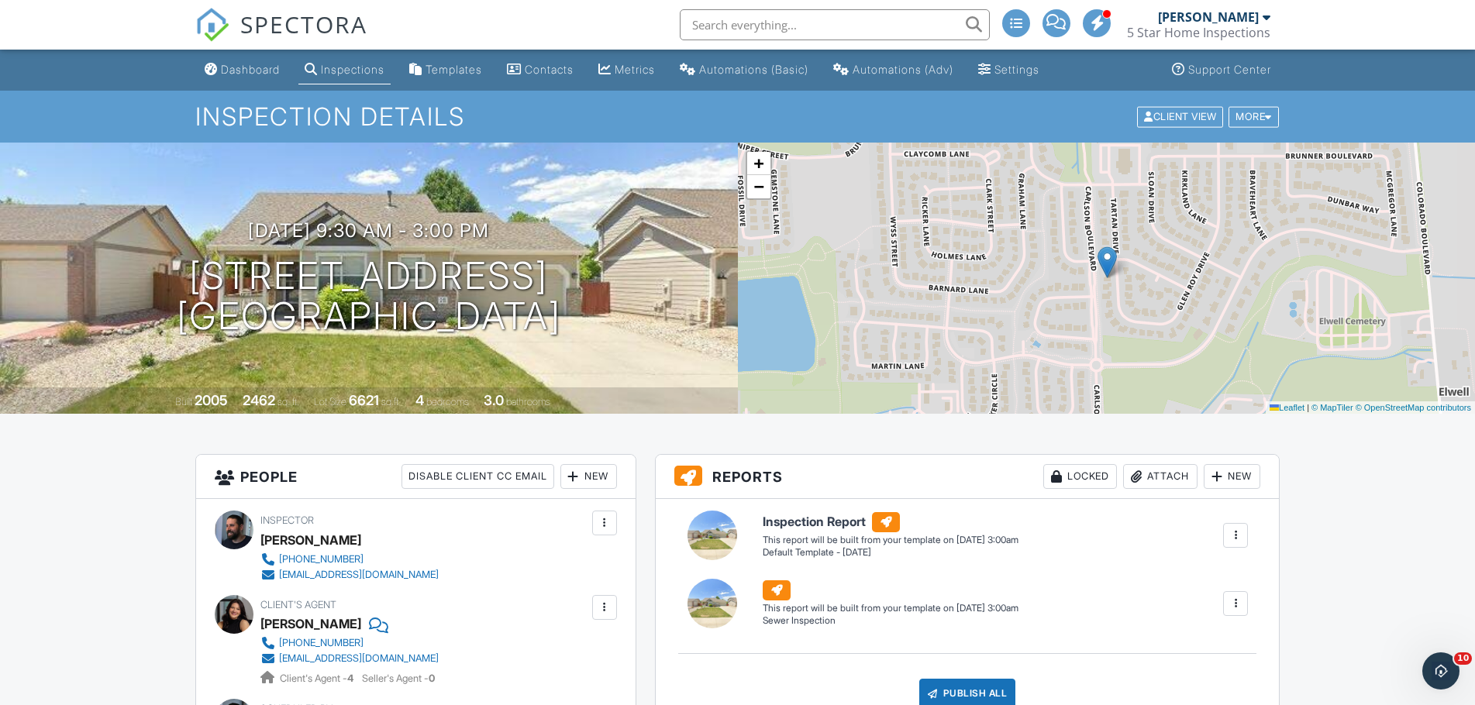
click at [336, 70] on div "Inspections" at bounding box center [353, 69] width 64 height 13
